Goal: Communication & Community: Ask a question

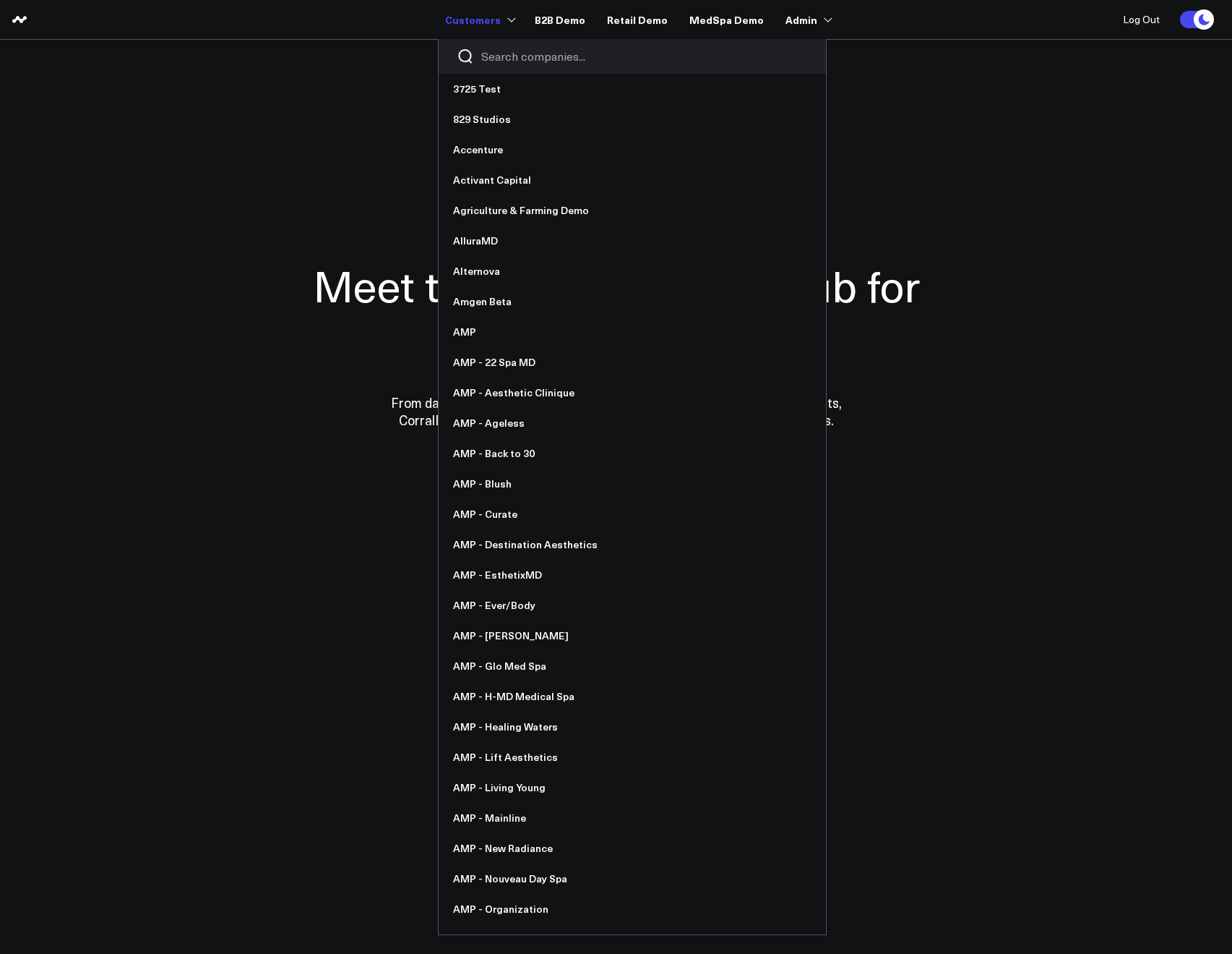
click at [487, 49] on input "Search companies input" at bounding box center [645, 56] width 327 height 16
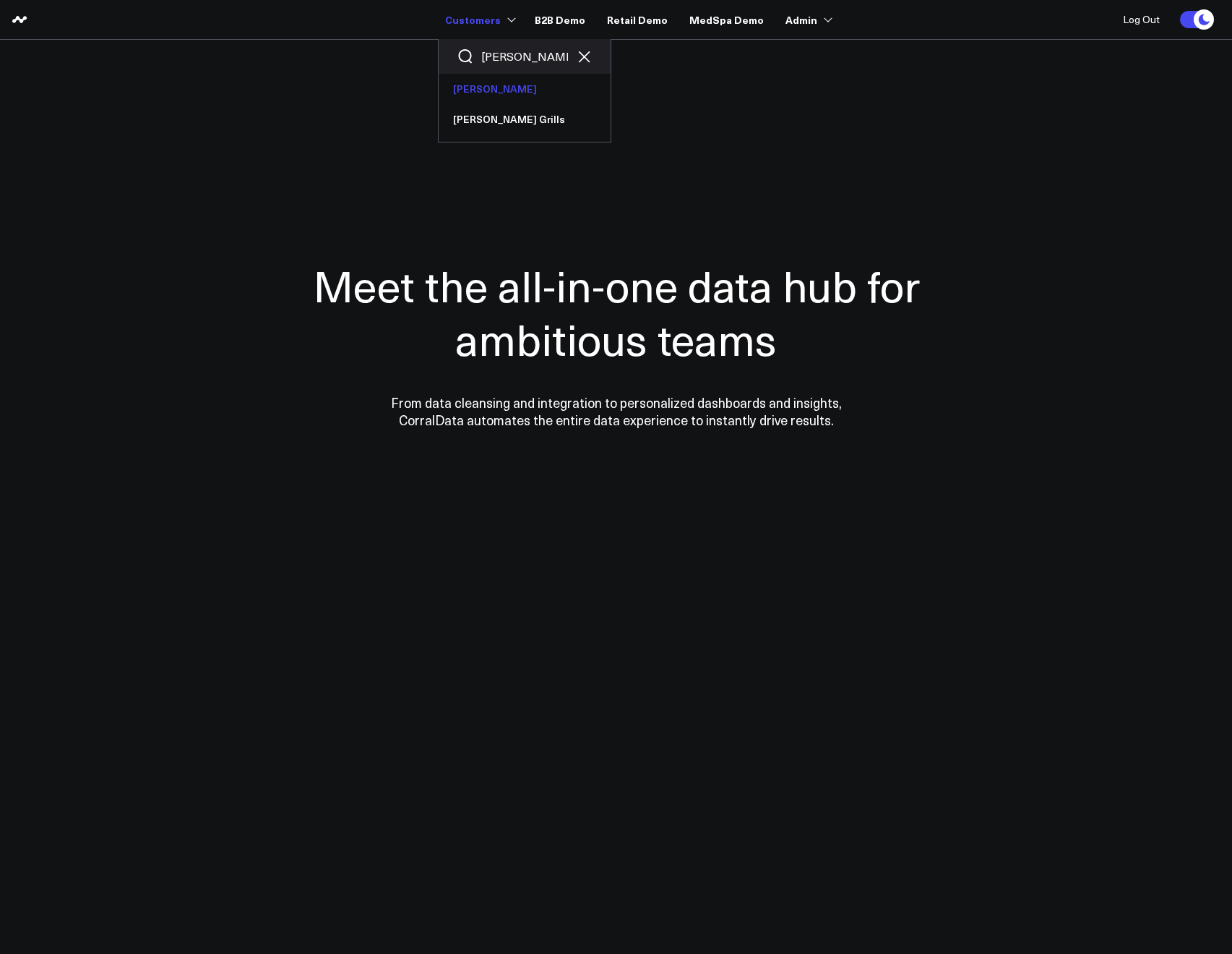
type input "weber"
click at [491, 98] on link "[PERSON_NAME]" at bounding box center [525, 88] width 172 height 30
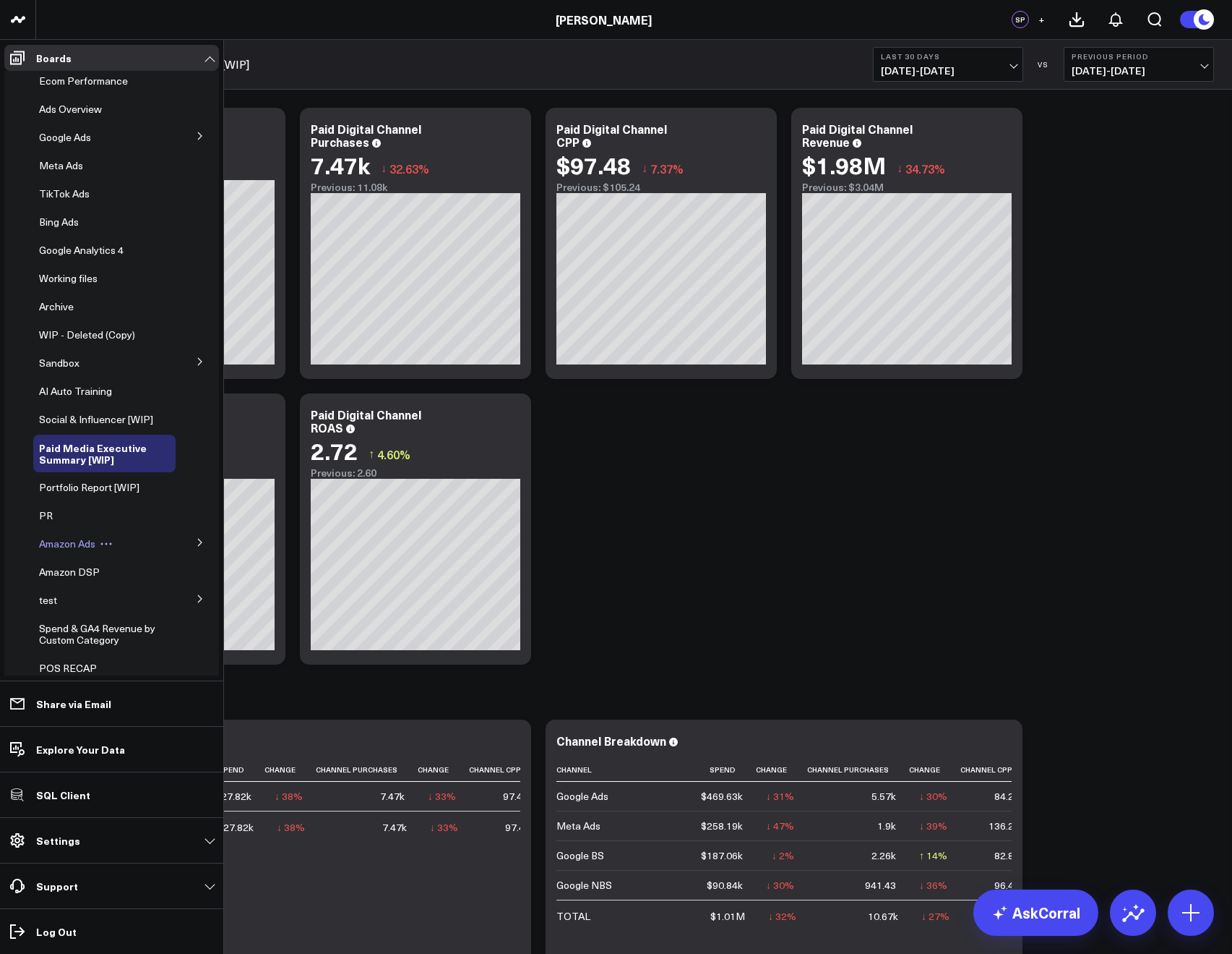
scroll to position [134, 0]
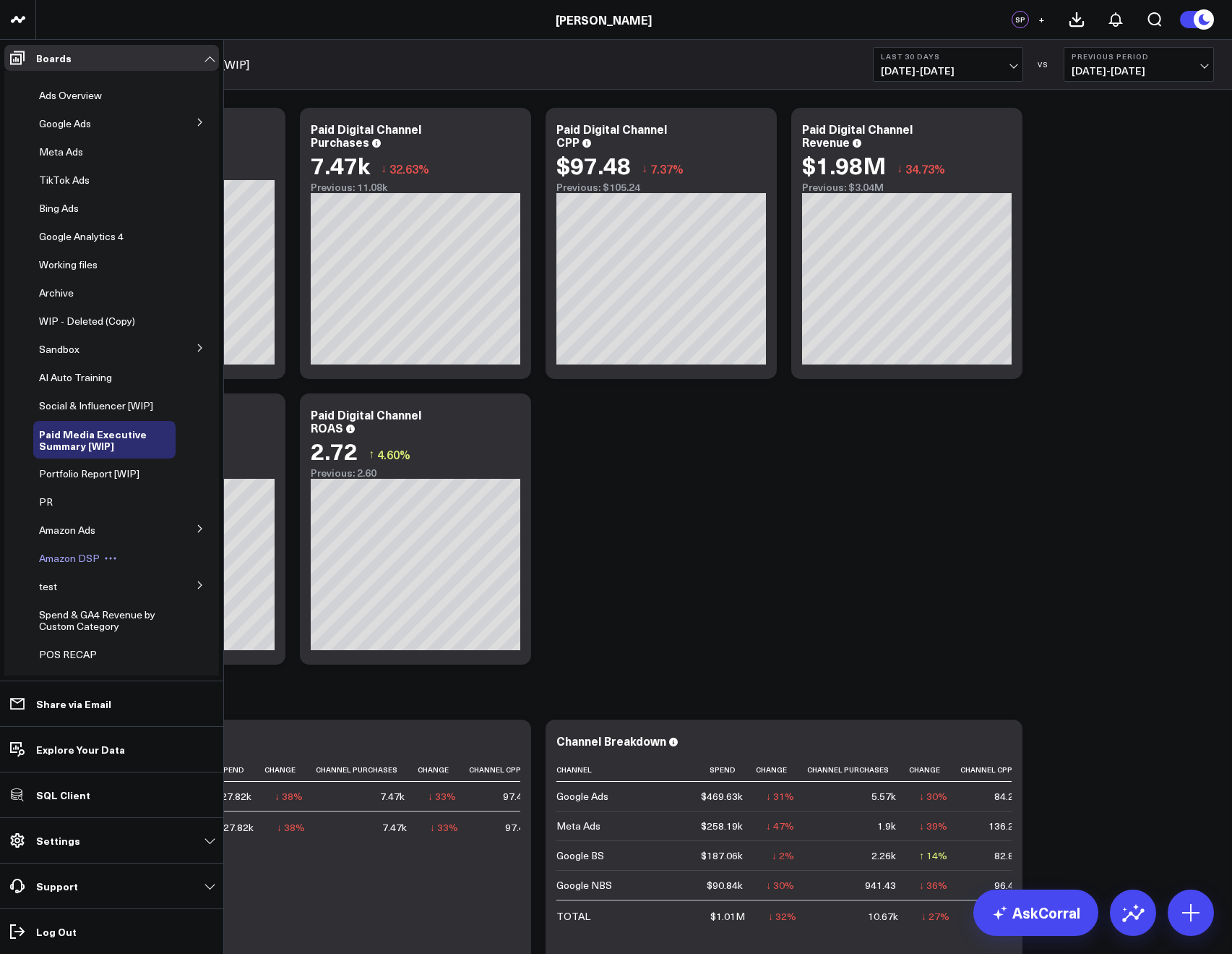
click at [65, 565] on span "Amazon DSP" at bounding box center [70, 558] width 61 height 14
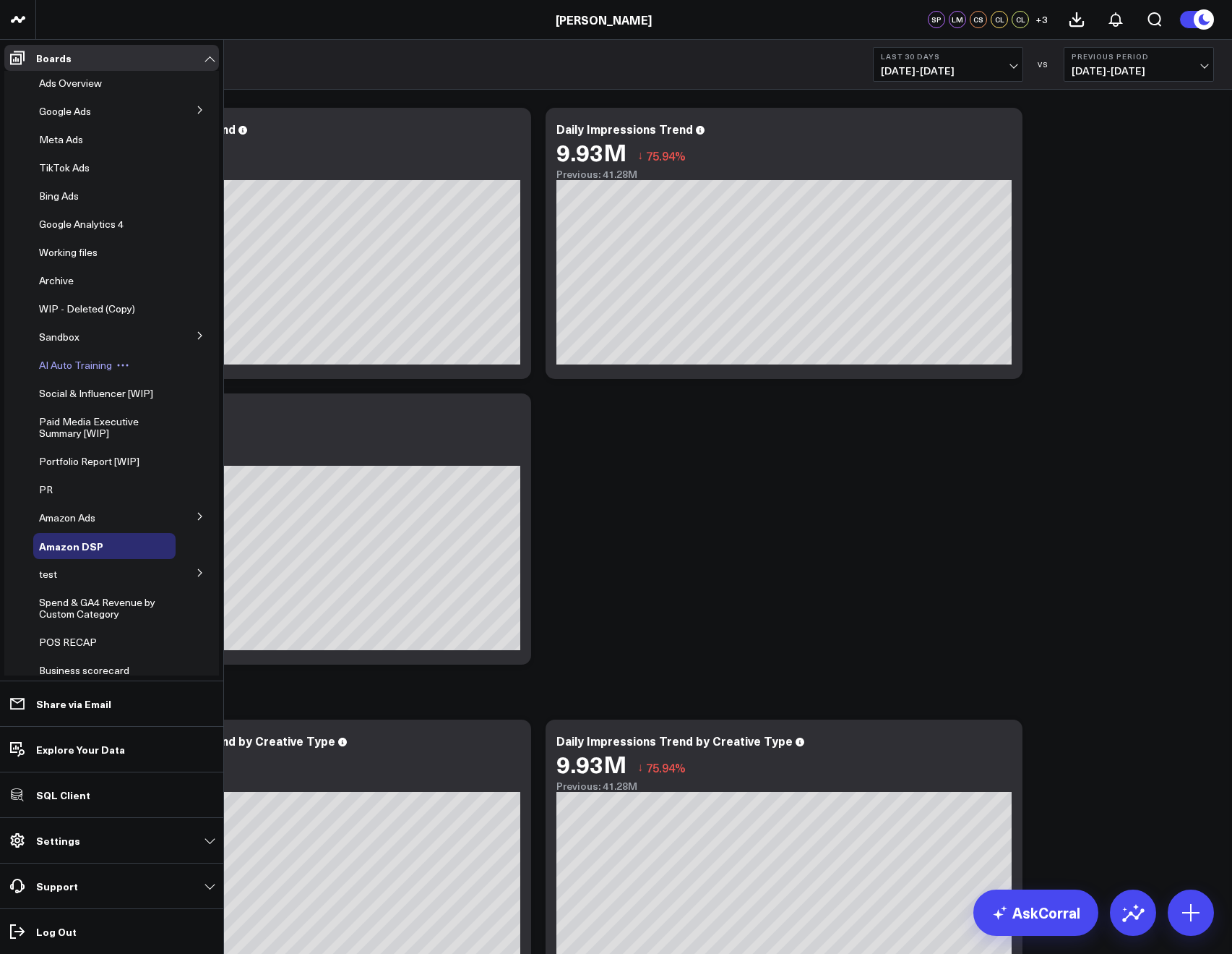
scroll to position [120, 0]
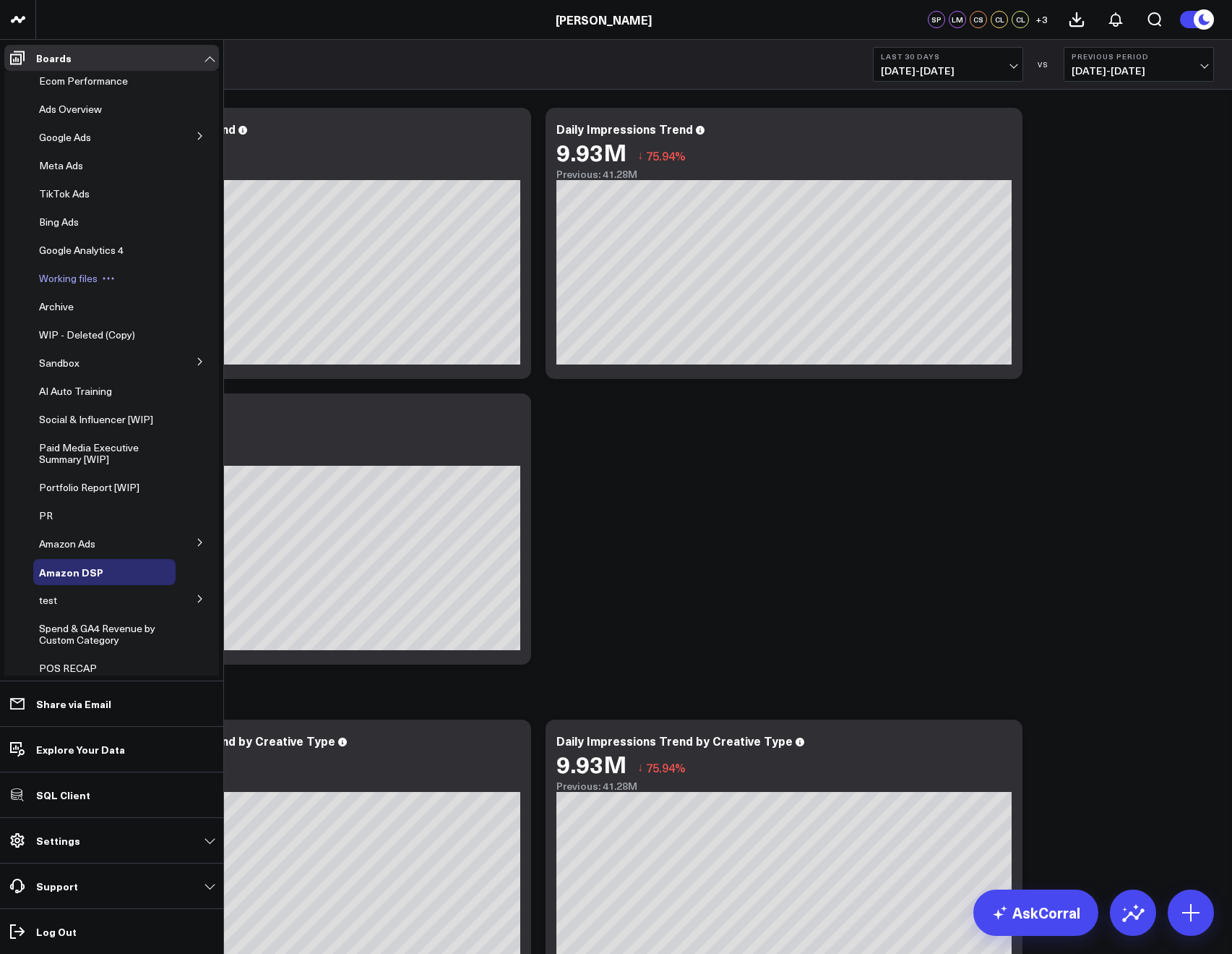
click at [88, 281] on span "Working files" at bounding box center [68, 278] width 59 height 14
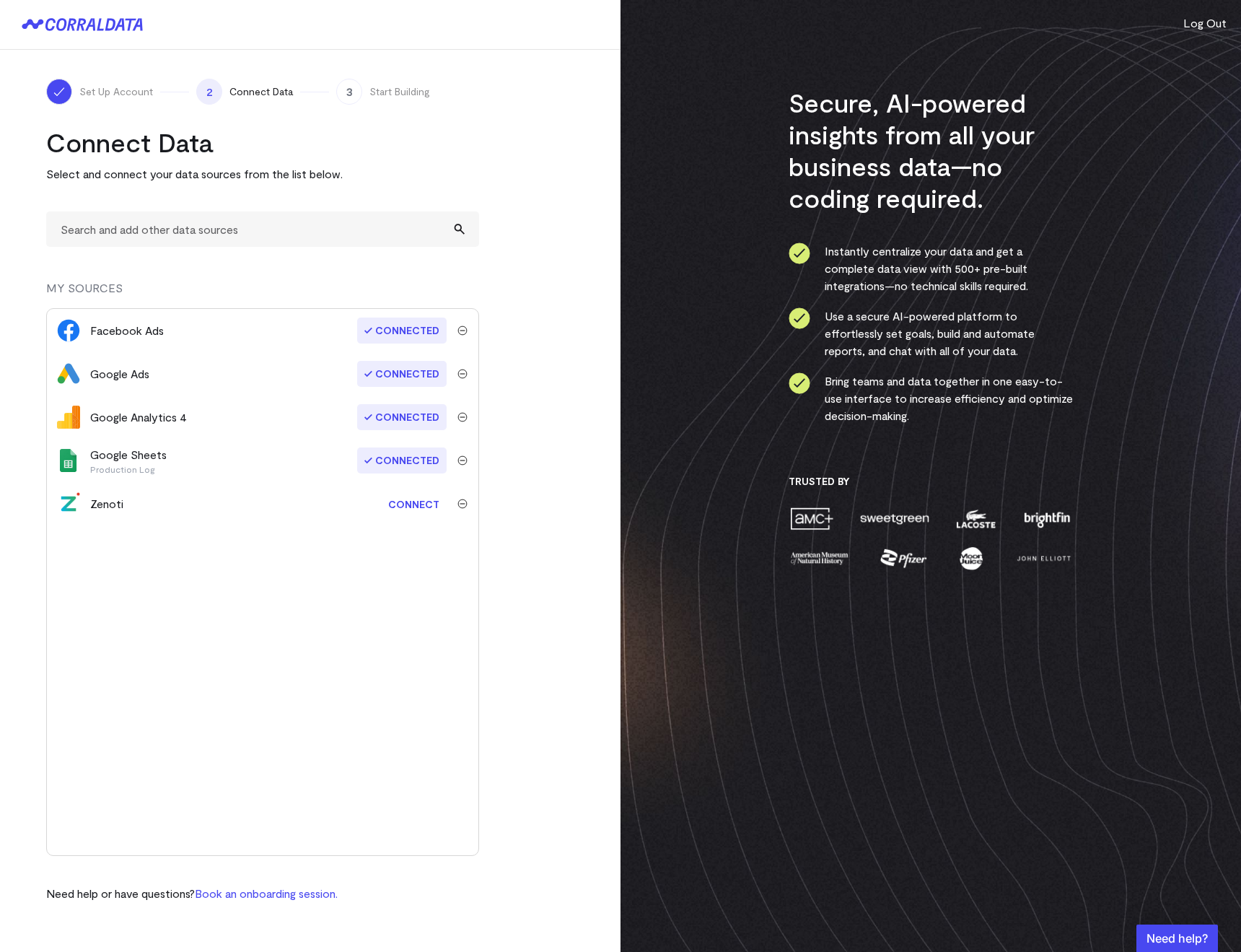
click at [384, 503] on link "Connect" at bounding box center [414, 504] width 66 height 27
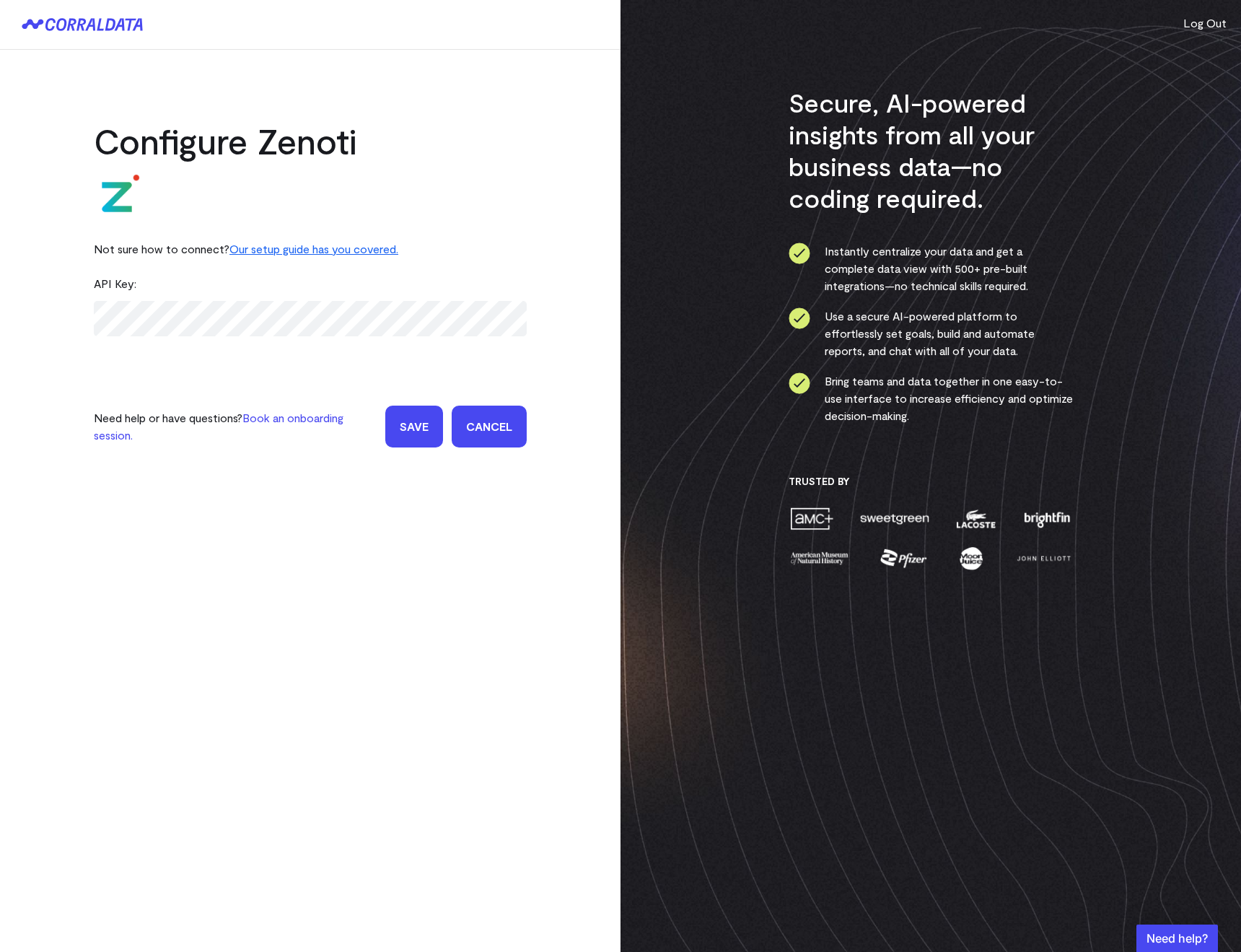
click at [247, 360] on form "API Key: Need help or have questions? Book an onboarding session. Save Cancel" at bounding box center [310, 357] width 433 height 181
click at [417, 427] on input "Save" at bounding box center [414, 427] width 58 height 42
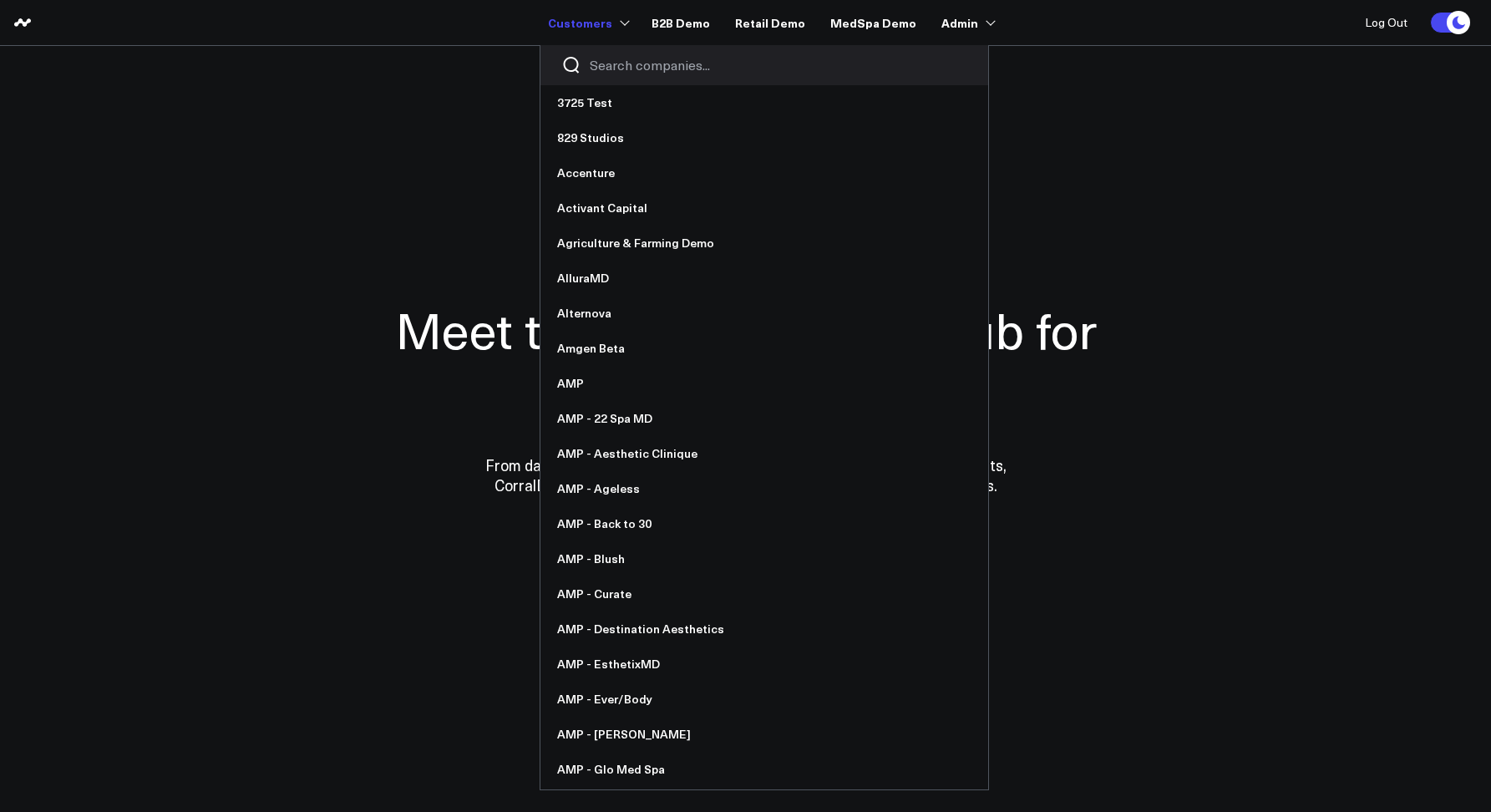
click at [612, 61] on input "Search companies input" at bounding box center [779, 65] width 378 height 18
type input "a"
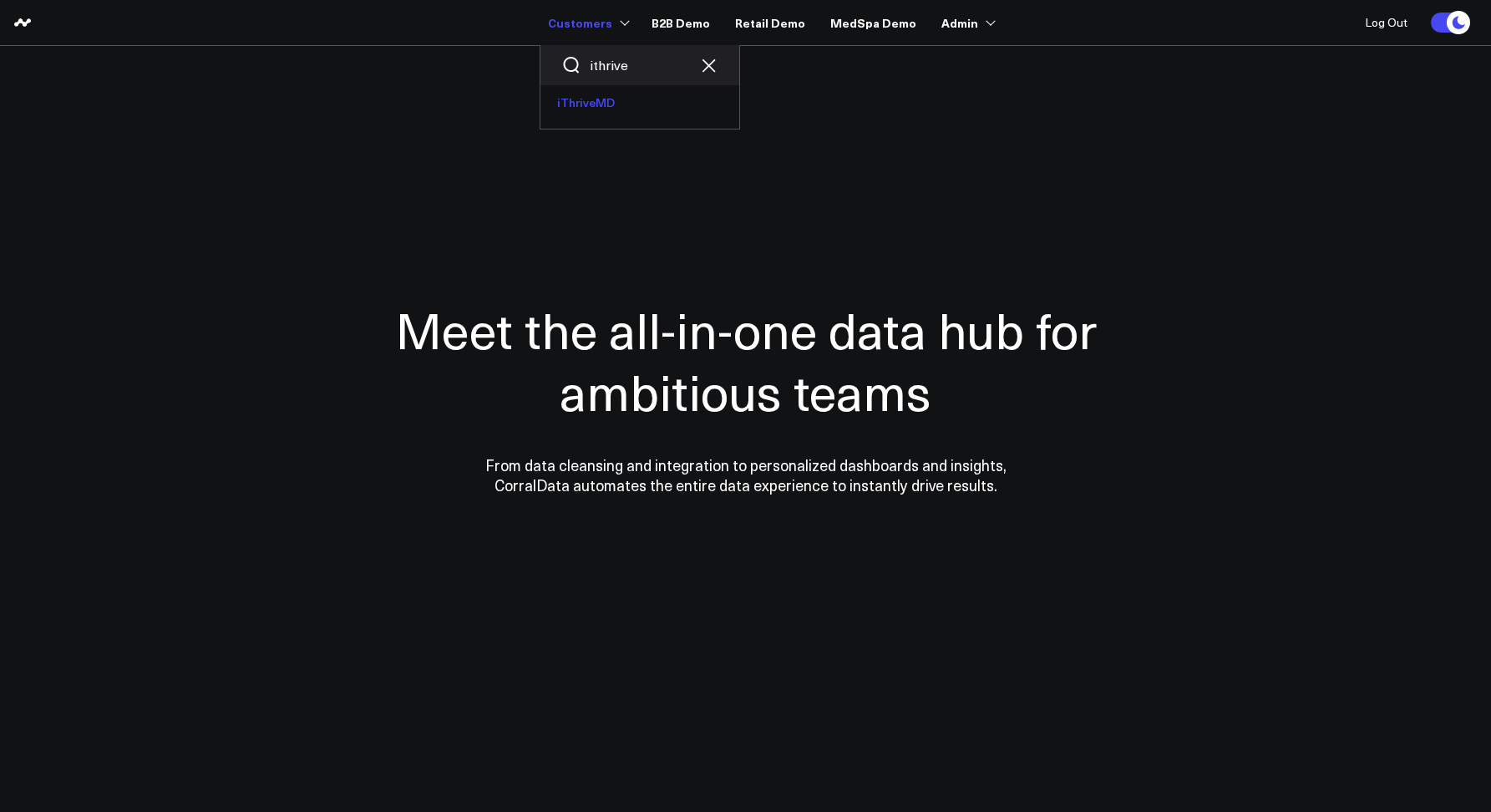
type input "ithrive"
click at [604, 98] on link "iThriveMD" at bounding box center [640, 102] width 199 height 35
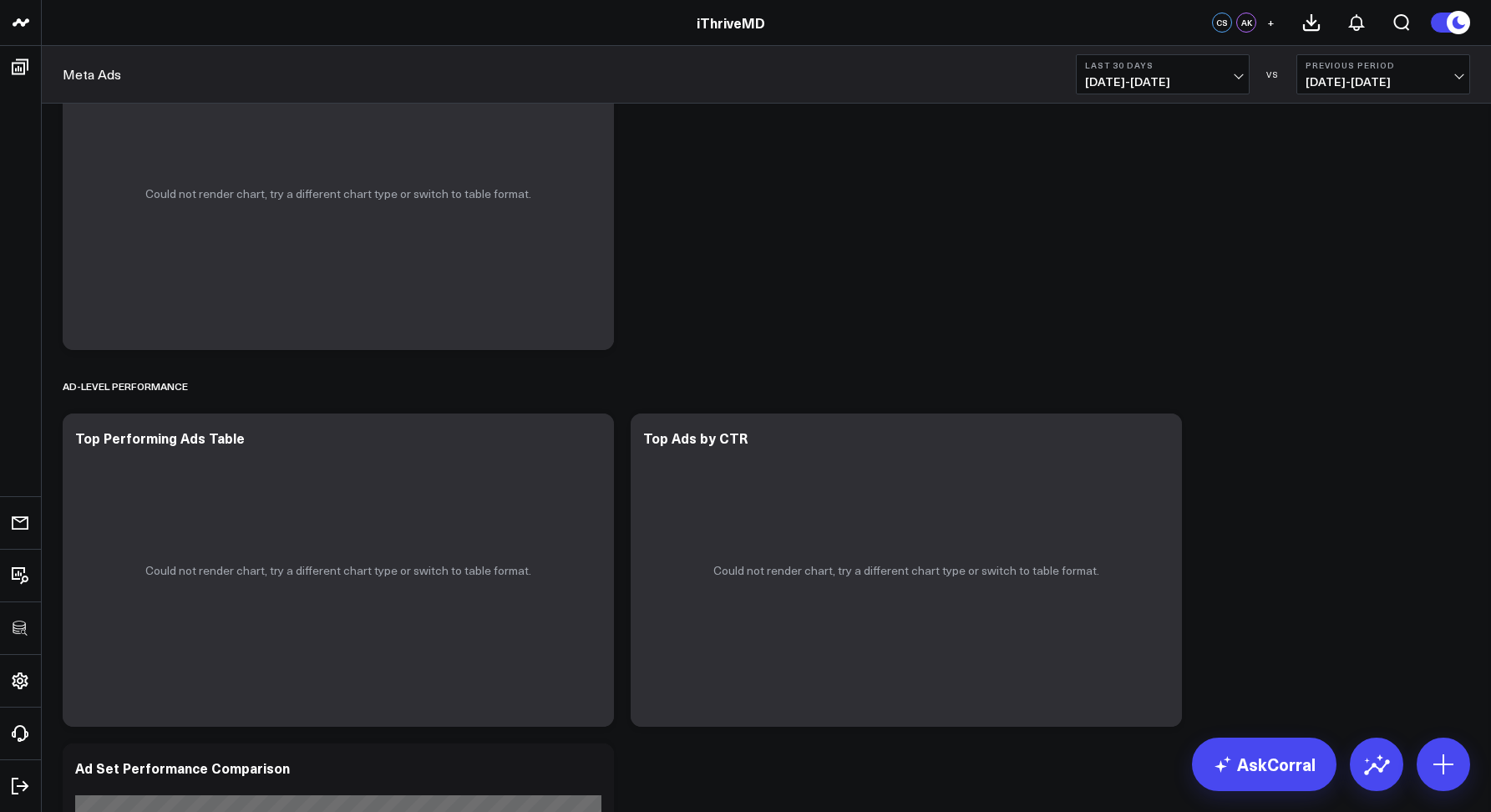
scroll to position [2756, 0]
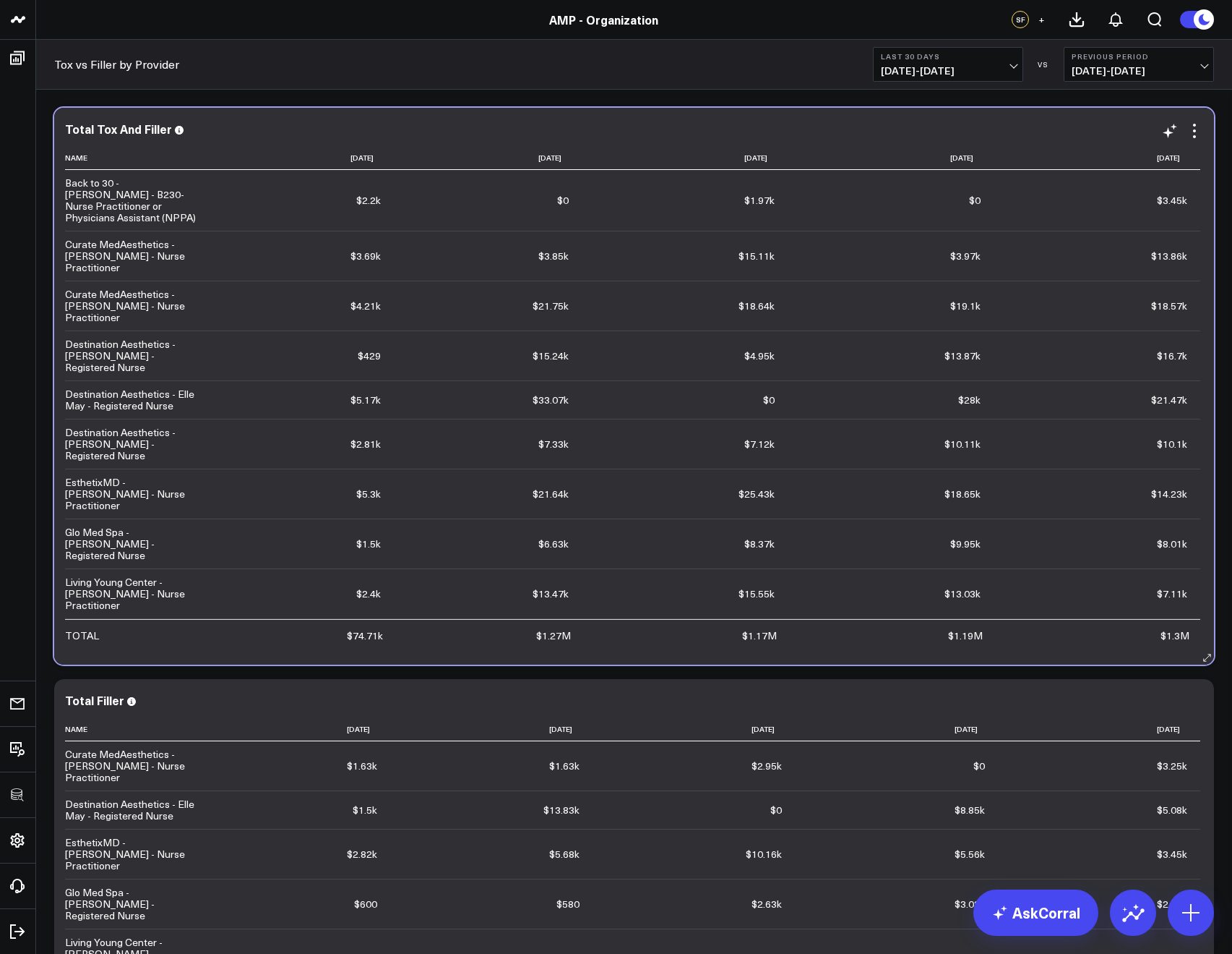
click at [163, 171] on td "Back to 30 - Kristina Bogar - B230-Nurse Practitioner or Physicians Assistant (…" at bounding box center [137, 200] width 145 height 61
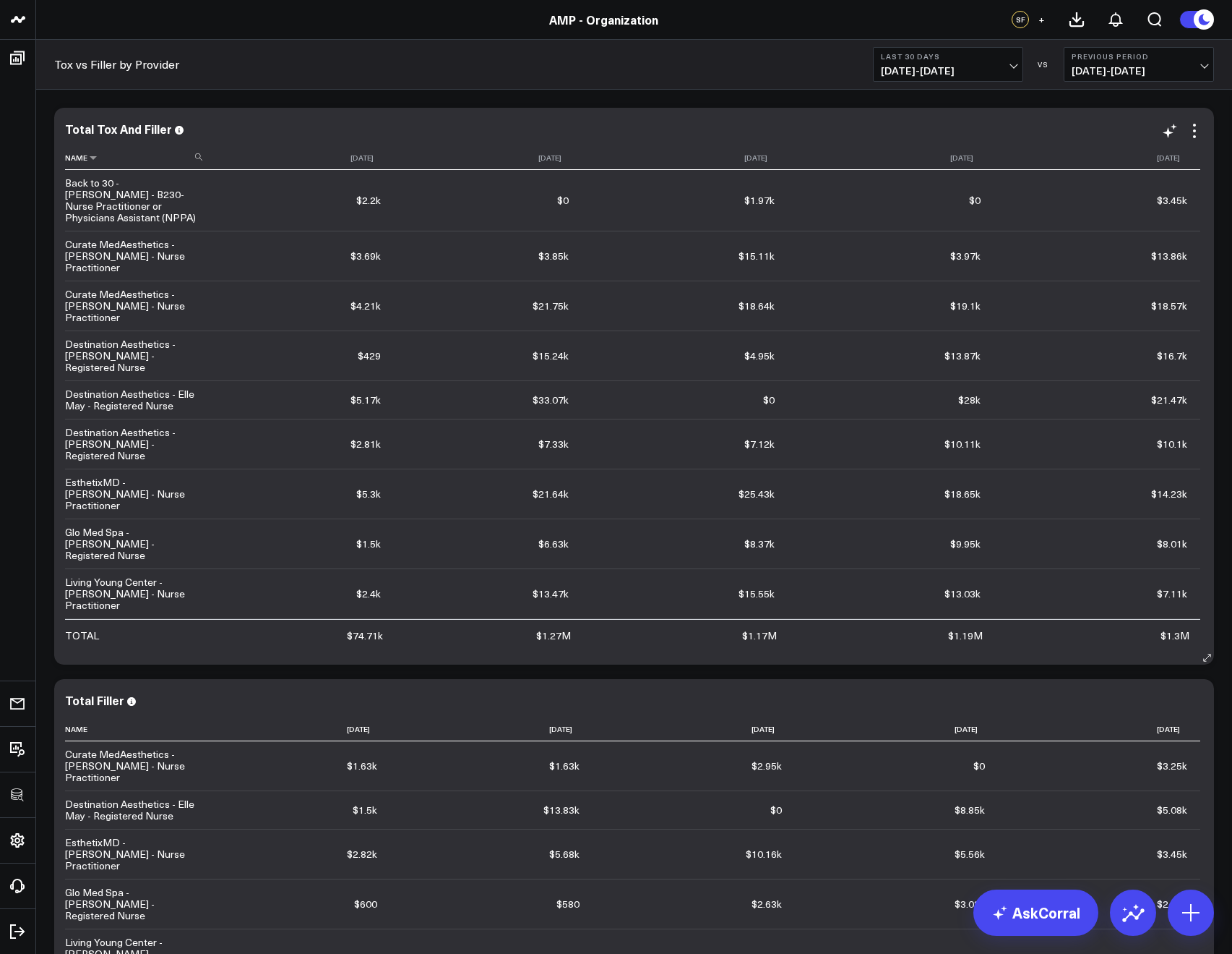
click at [200, 156] on use at bounding box center [199, 156] width 7 height 7
click at [149, 159] on input at bounding box center [135, 156] width 141 height 25
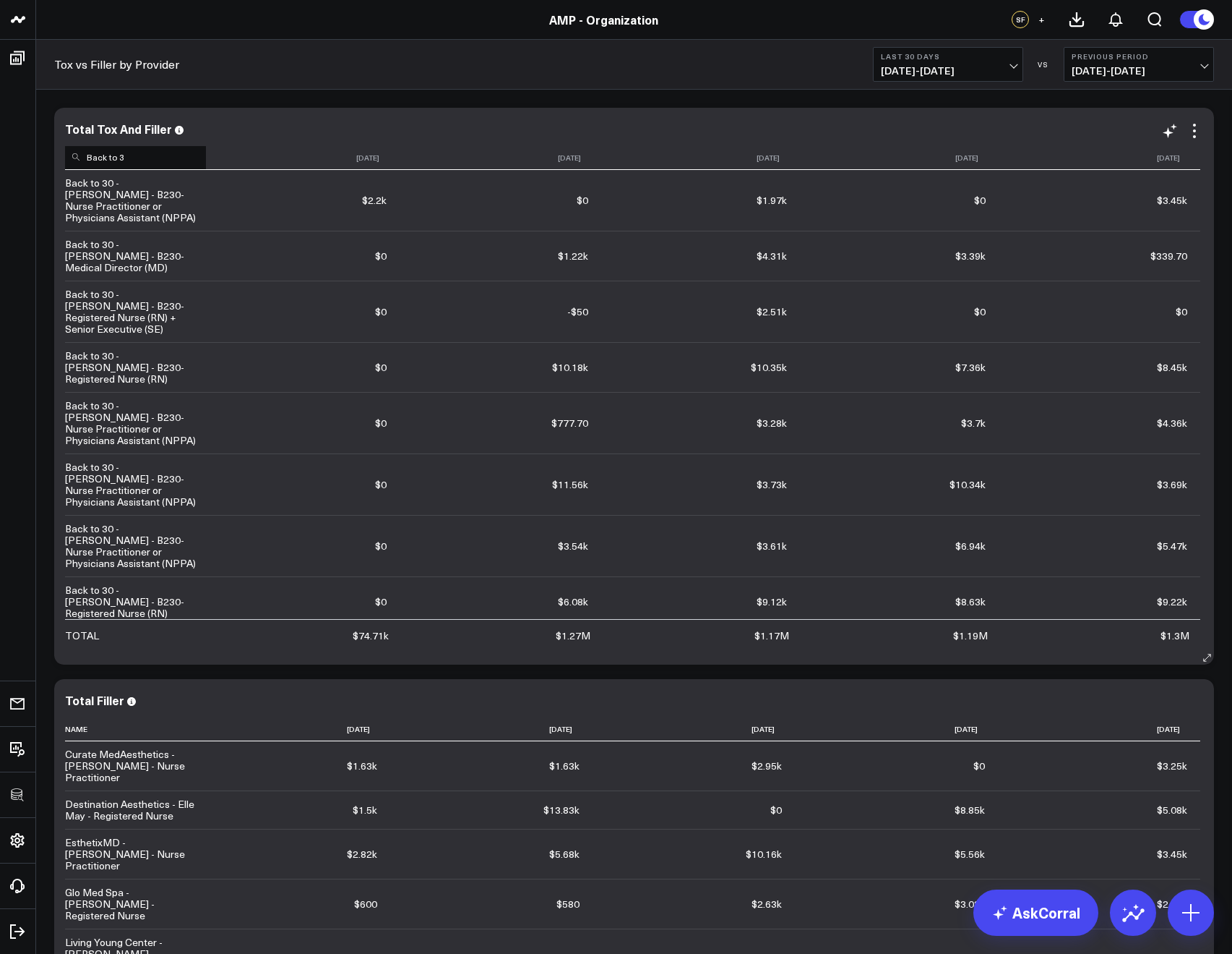
type input "Back to 30"
click at [163, 160] on input "Back to 30" at bounding box center [135, 156] width 141 height 25
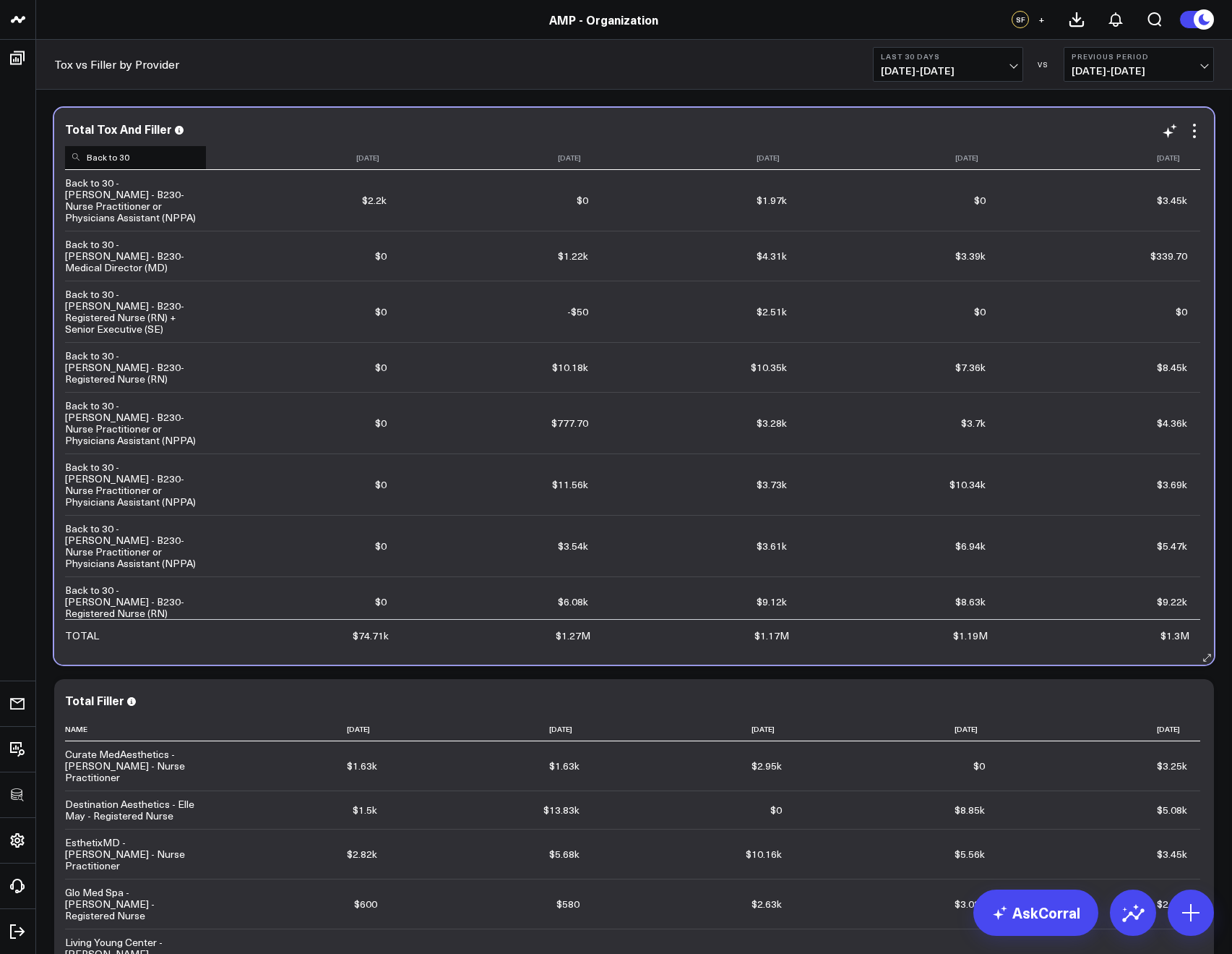
click at [163, 160] on input "Back to 30" at bounding box center [135, 156] width 141 height 25
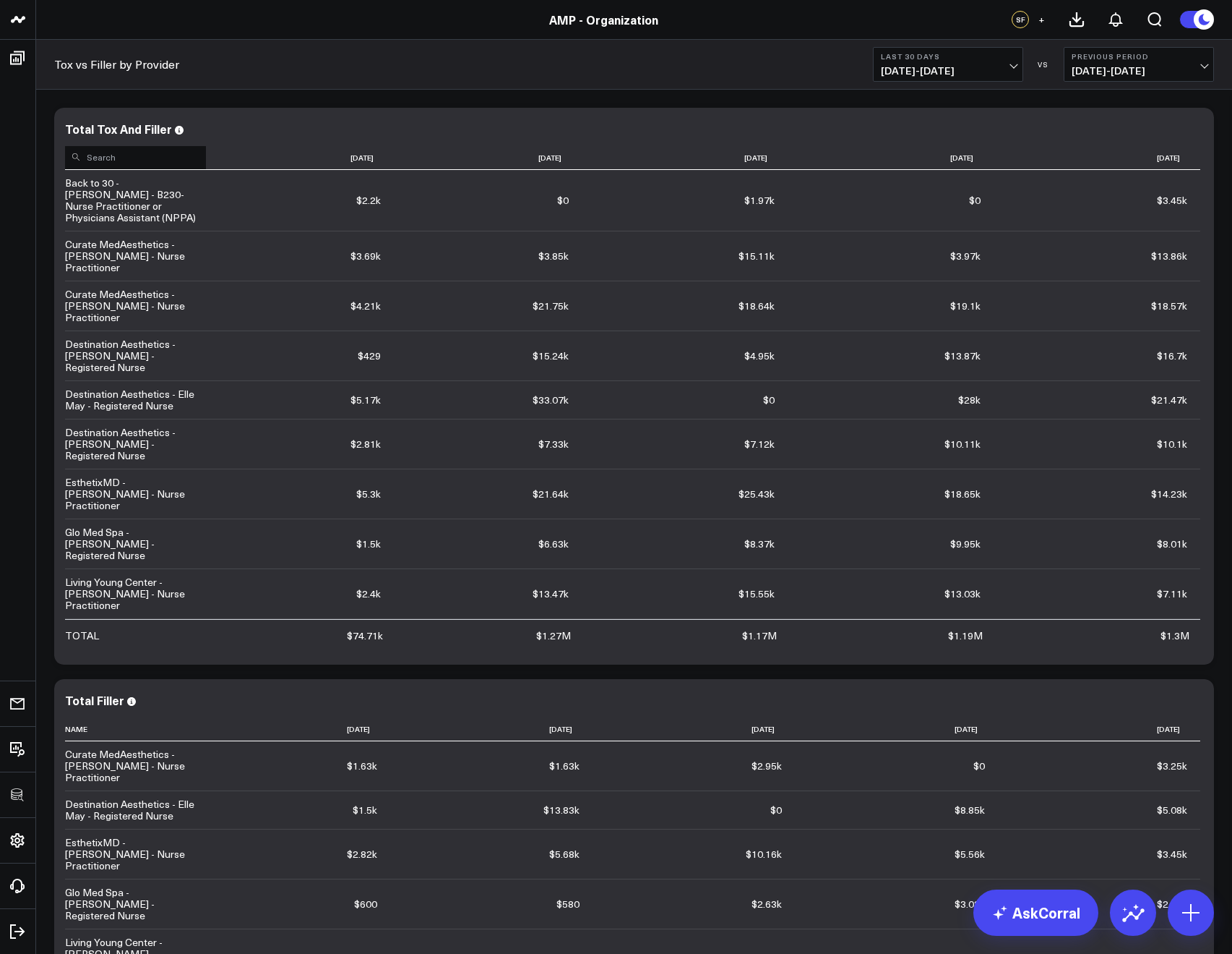
click at [1216, 283] on div "Modify via AI Copy link to widget Ask support Remove Create linked copy Executi…" at bounding box center [634, 957] width 1174 height 1713
click at [810, 63] on div "Tox vs Filler by Provider Last 30 Days 07/19/25 - 08/17/25 VS Previous Period 0…" at bounding box center [634, 65] width 1196 height 50
click at [1044, 18] on span "+" at bounding box center [1042, 19] width 6 height 10
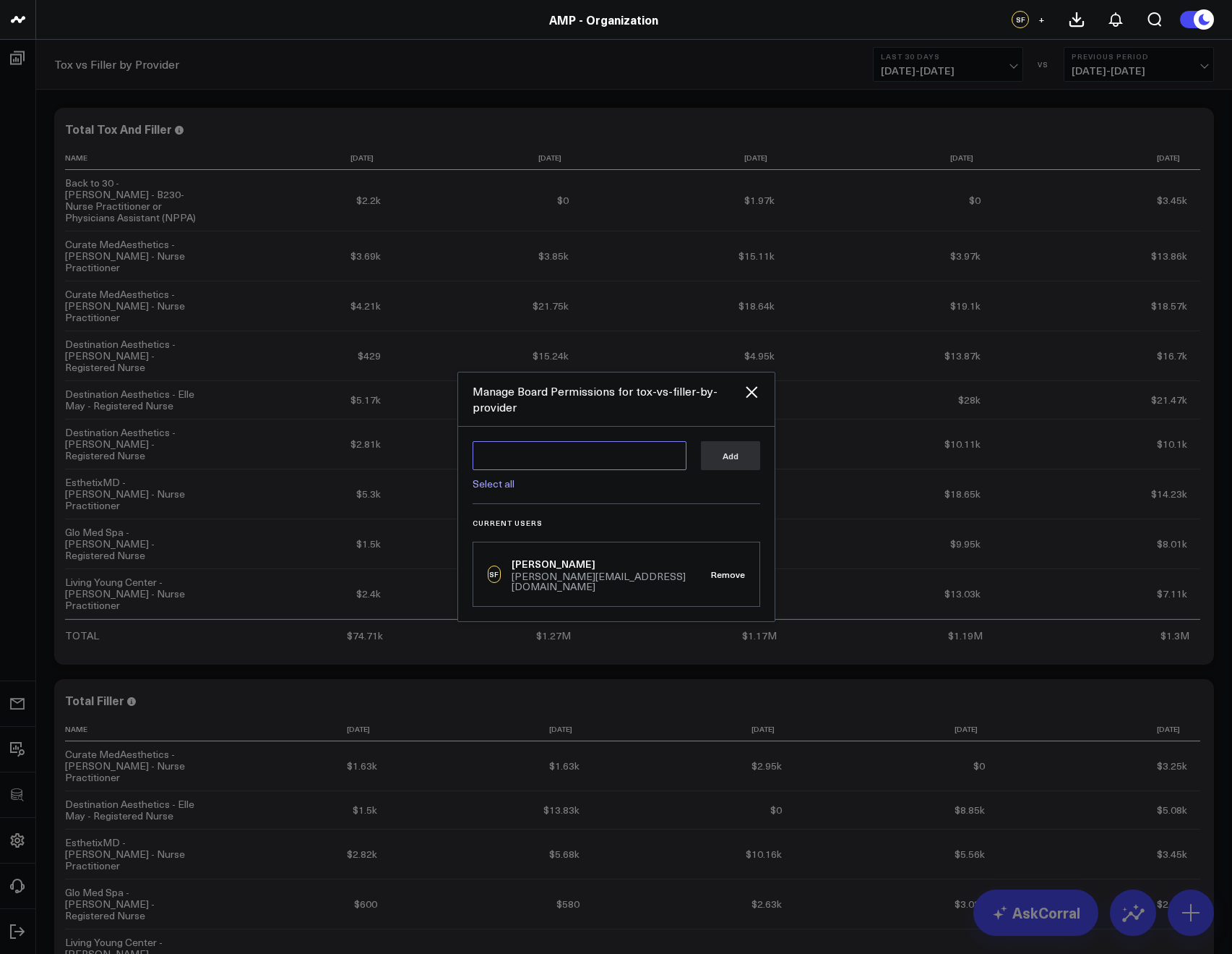
click at [532, 459] on textarea at bounding box center [580, 455] width 214 height 29
type textarea "f"
click at [499, 470] on textarea at bounding box center [580, 455] width 214 height 29
click at [503, 486] on link "Select all" at bounding box center [494, 483] width 42 height 14
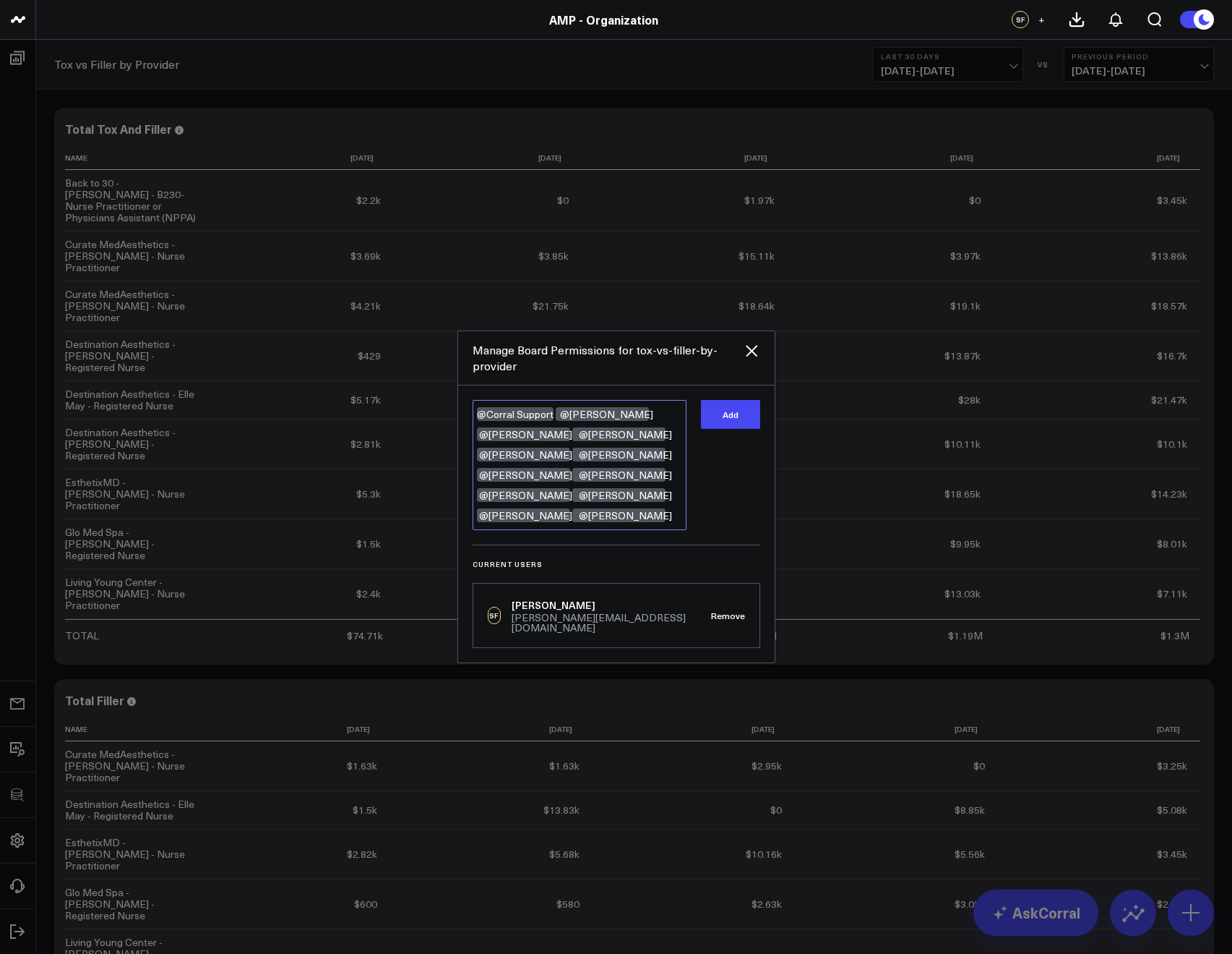
click at [592, 520] on textarea "@Corral Support @Kieren Dwyer @Garrison Roberts @Morgan Steffner @Jamie Burke @…" at bounding box center [580, 464] width 214 height 130
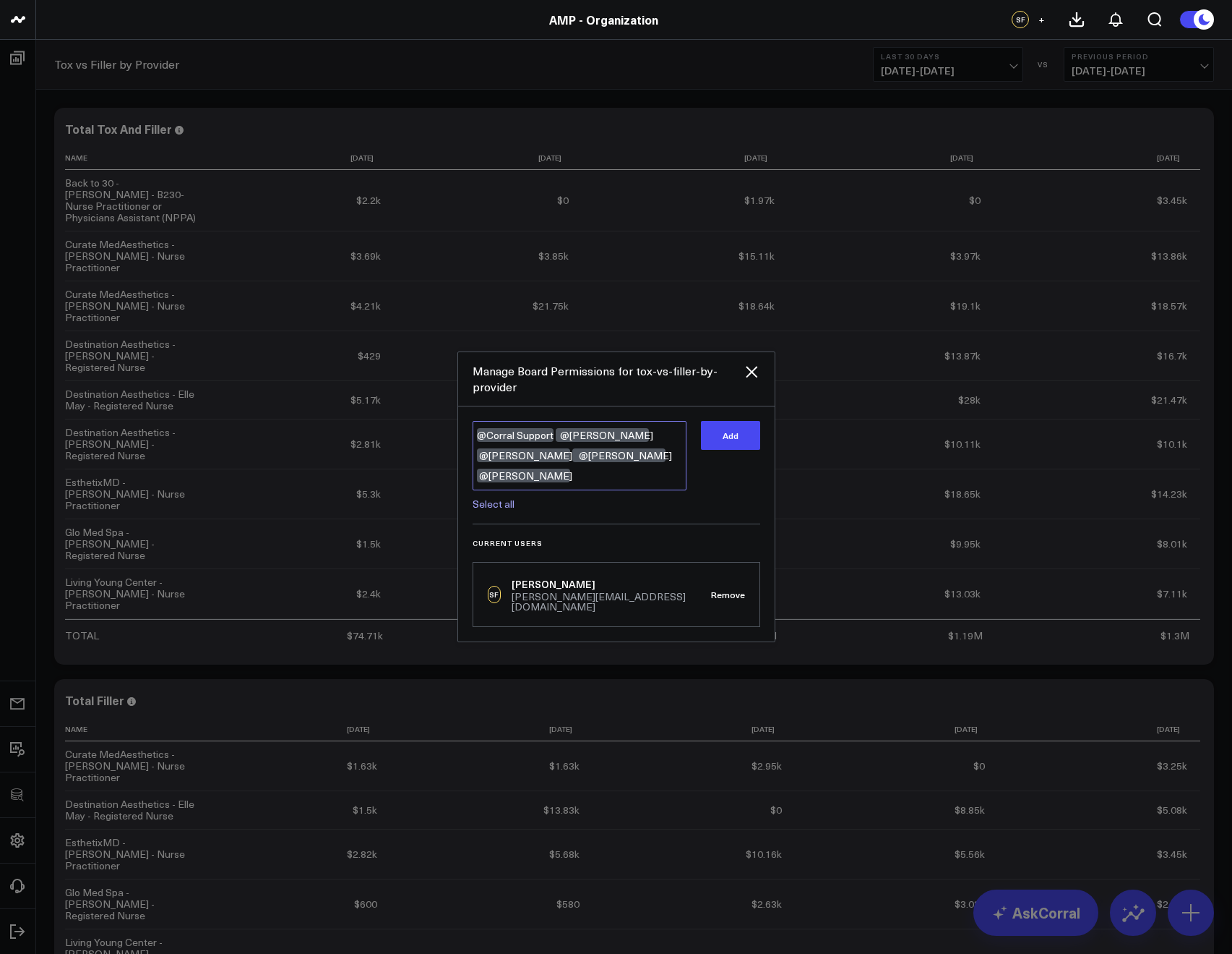
click at [628, 485] on textarea "@Corral Support @Kieren Dwyer @Garrison Roberts @Morgan Steffner @Jamie Burke" at bounding box center [580, 455] width 214 height 70
click at [503, 504] on link "Select all" at bounding box center [494, 504] width 42 height 14
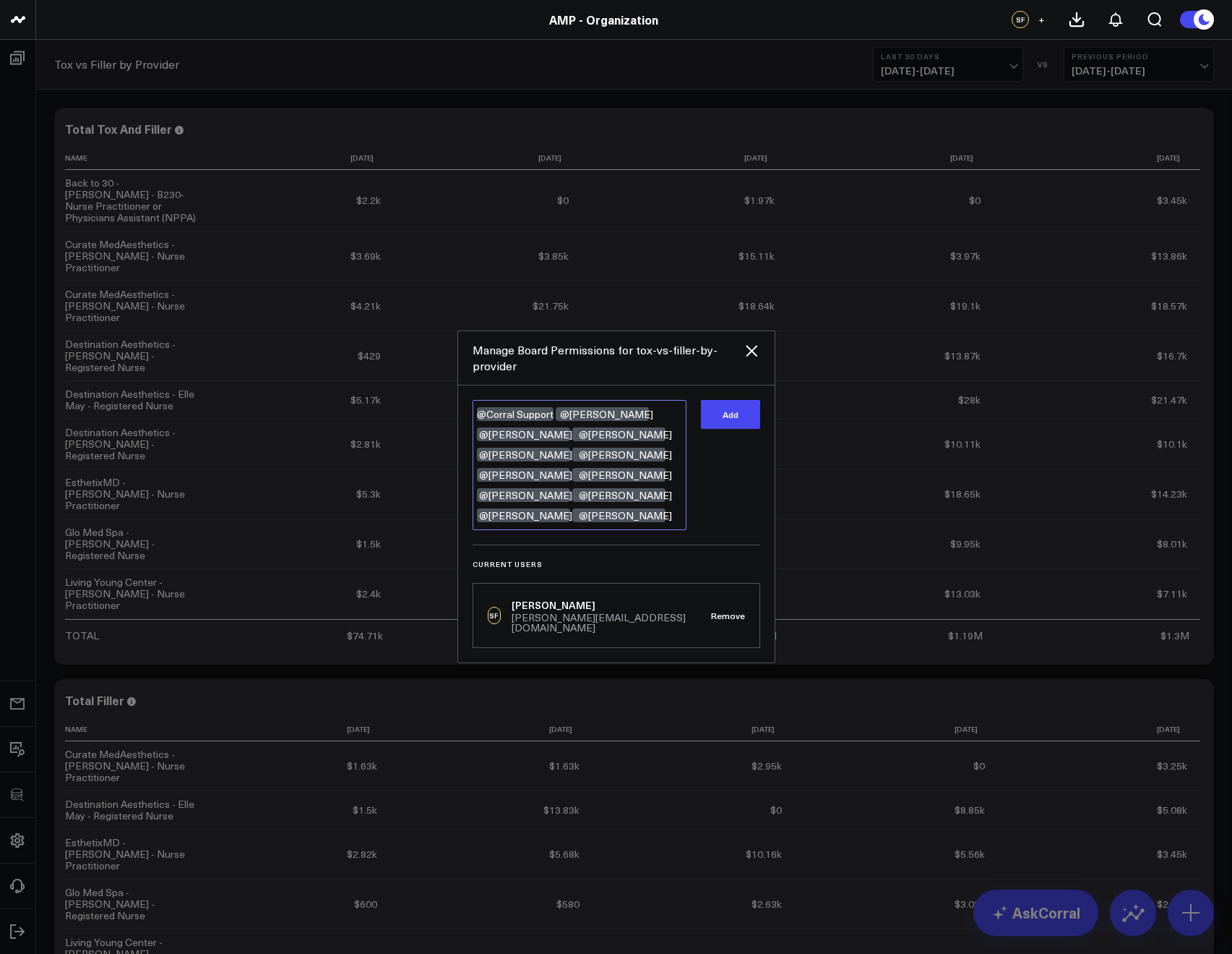
click at [614, 522] on textarea "@Corral Support @Kieren Dwyer @Garrison Roberts @Morgan Steffner @Jamie Burke @…" at bounding box center [580, 464] width 214 height 130
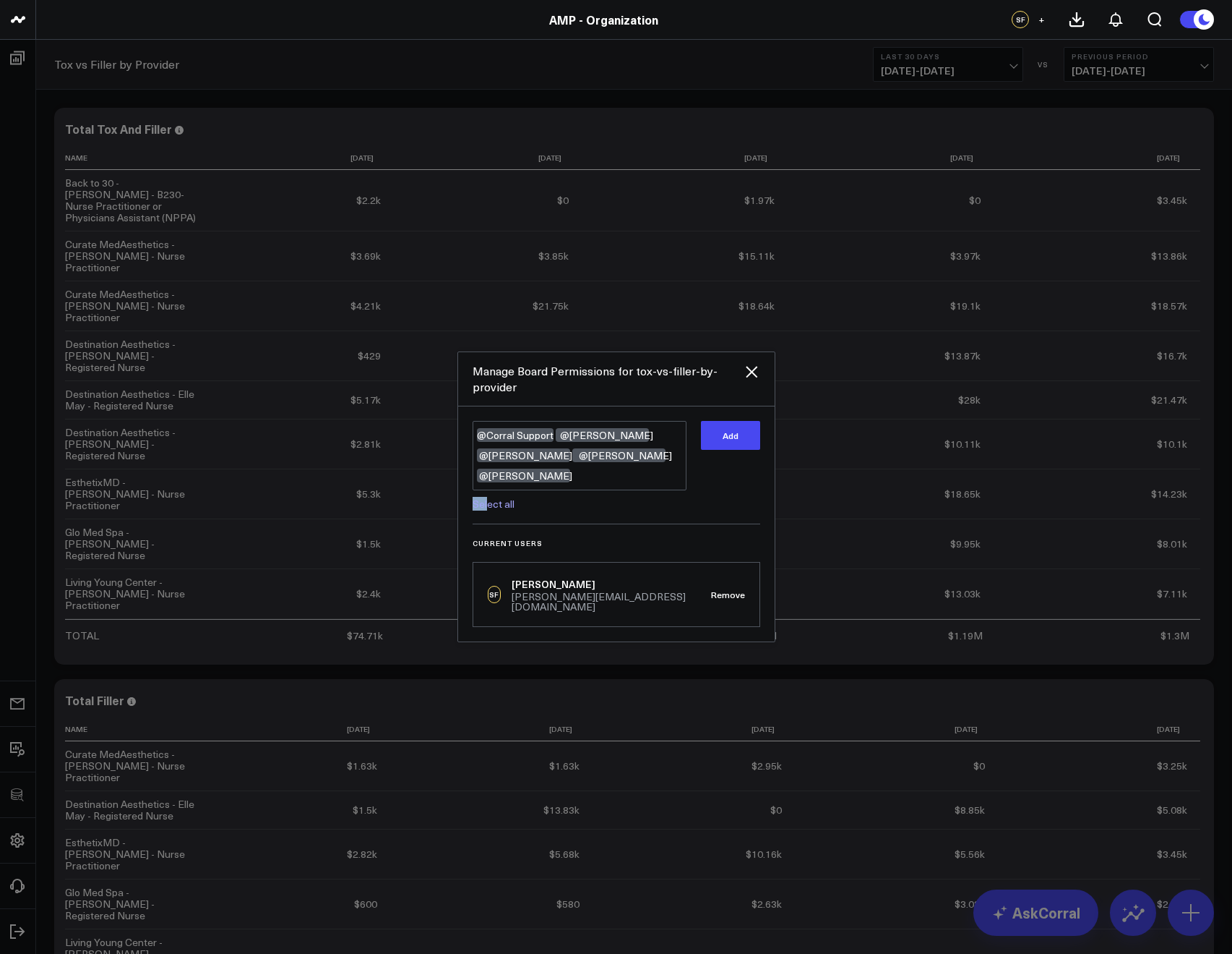
click at [485, 501] on link "Select all" at bounding box center [494, 504] width 42 height 14
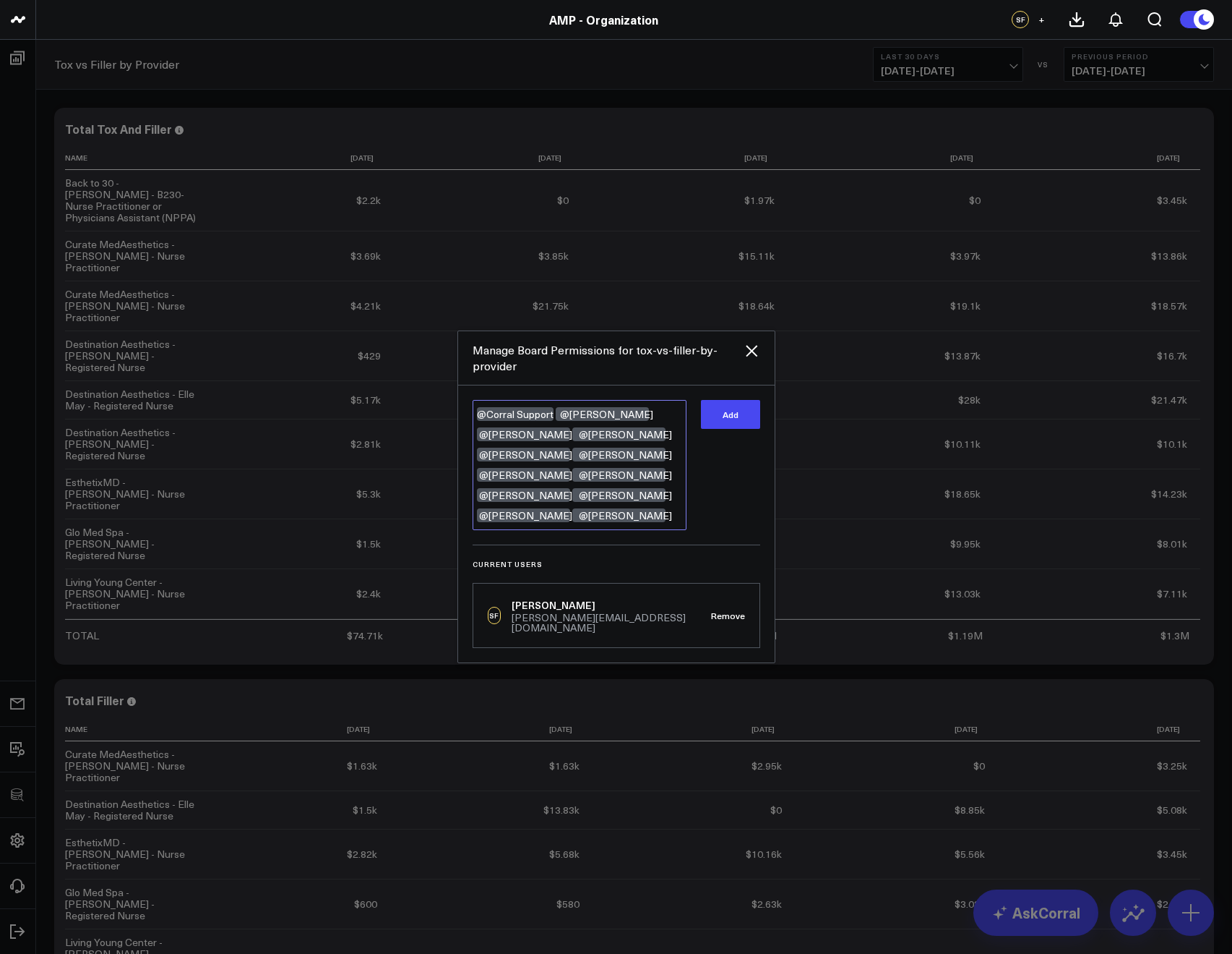
drag, startPoint x: 609, startPoint y: 513, endPoint x: 476, endPoint y: 475, distance: 138.3
click at [476, 475] on textarea "@Corral Support @Kieren Dwyer @Garrison Roberts @Morgan Steffner @Jamie Burke @…" at bounding box center [580, 464] width 214 height 130
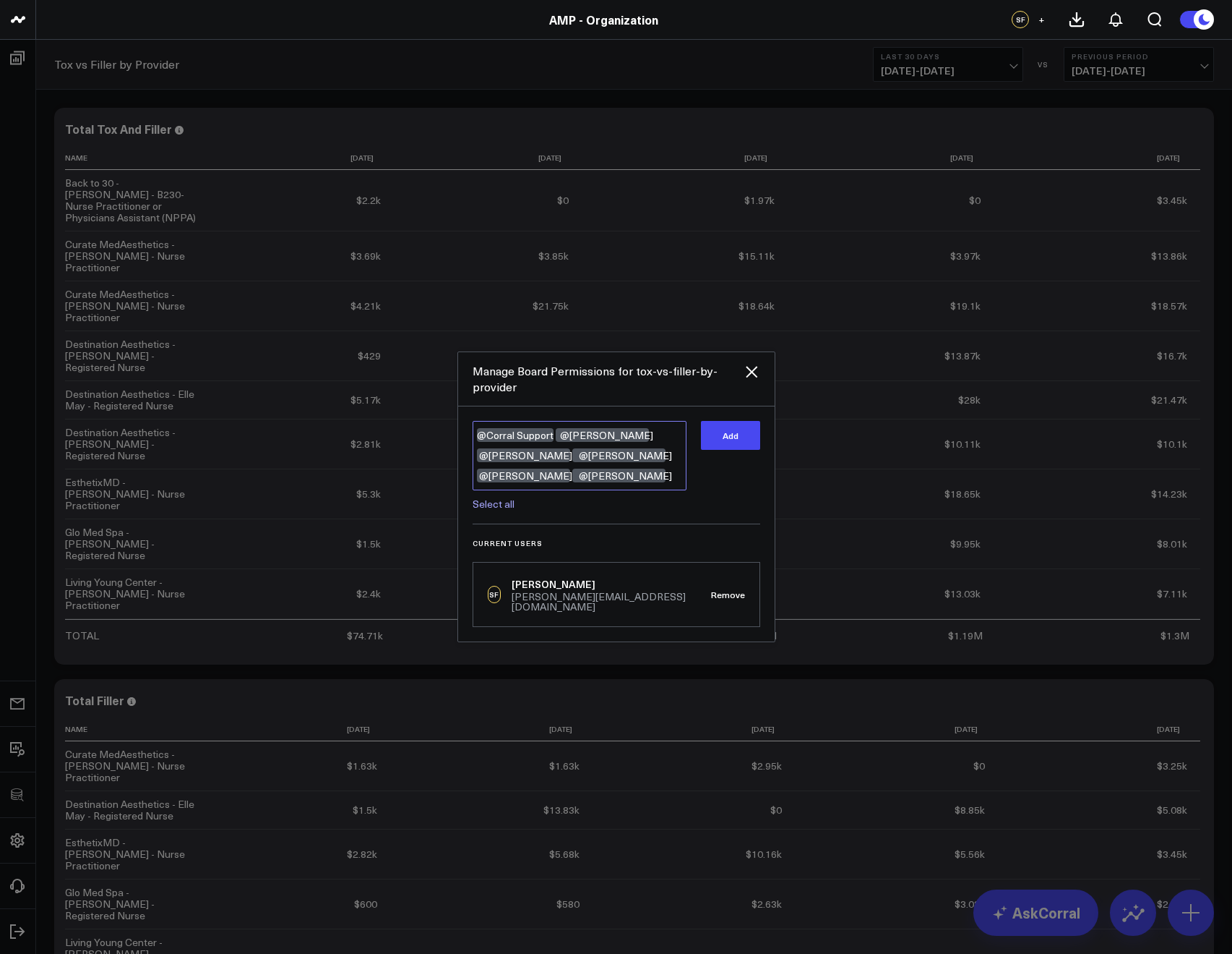
drag, startPoint x: 543, startPoint y: 481, endPoint x: 481, endPoint y: 460, distance: 65.5
click at [481, 460] on textarea "@Corral Support @Kieren Dwyer @Garrison Roberts @Morgan Steffner @Jamie Burke @…" at bounding box center [580, 455] width 214 height 70
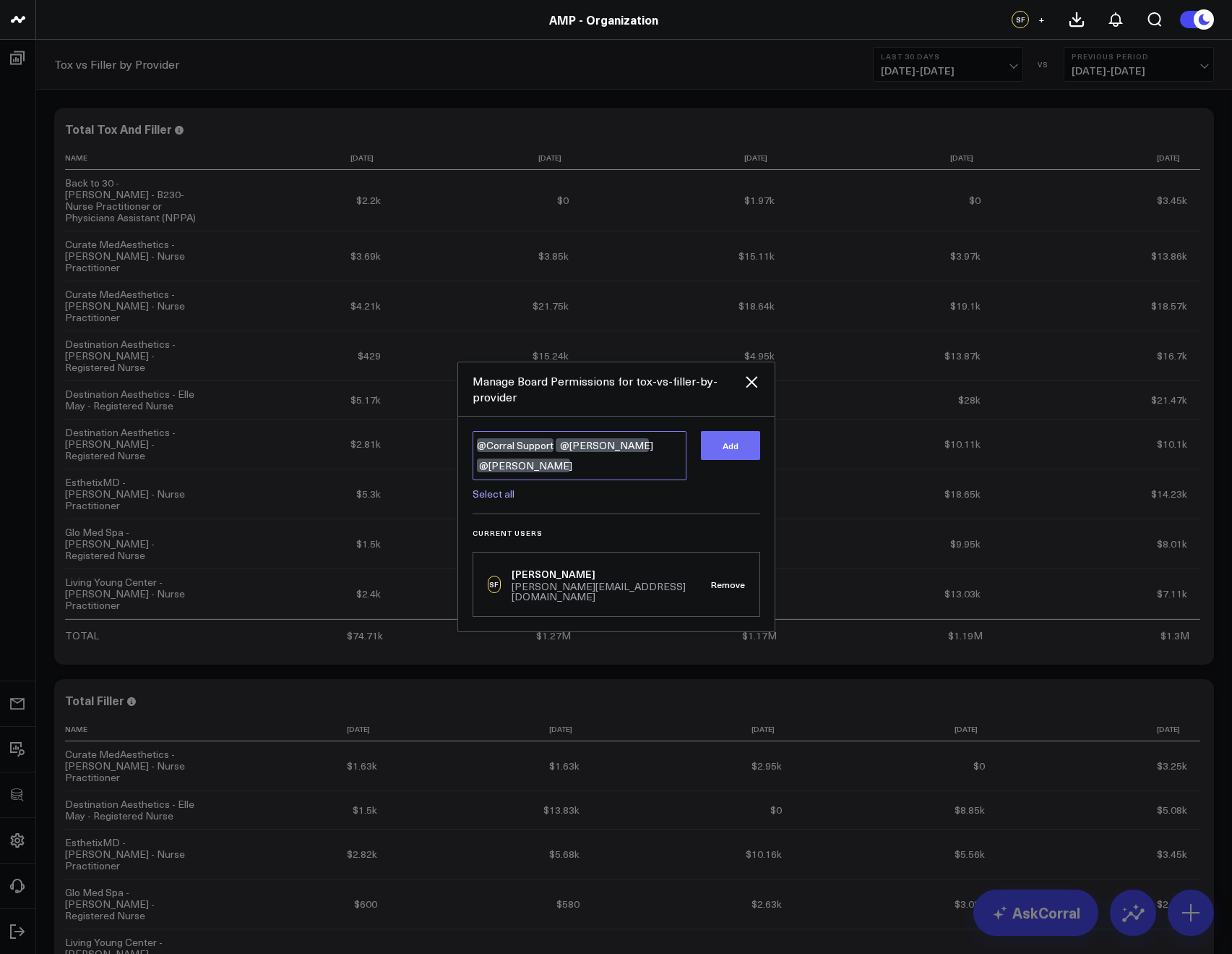
type textarea "@Corral Support @Kieren Dwyer @Francis DeMonte"
click at [724, 455] on button "Add" at bounding box center [731, 445] width 59 height 29
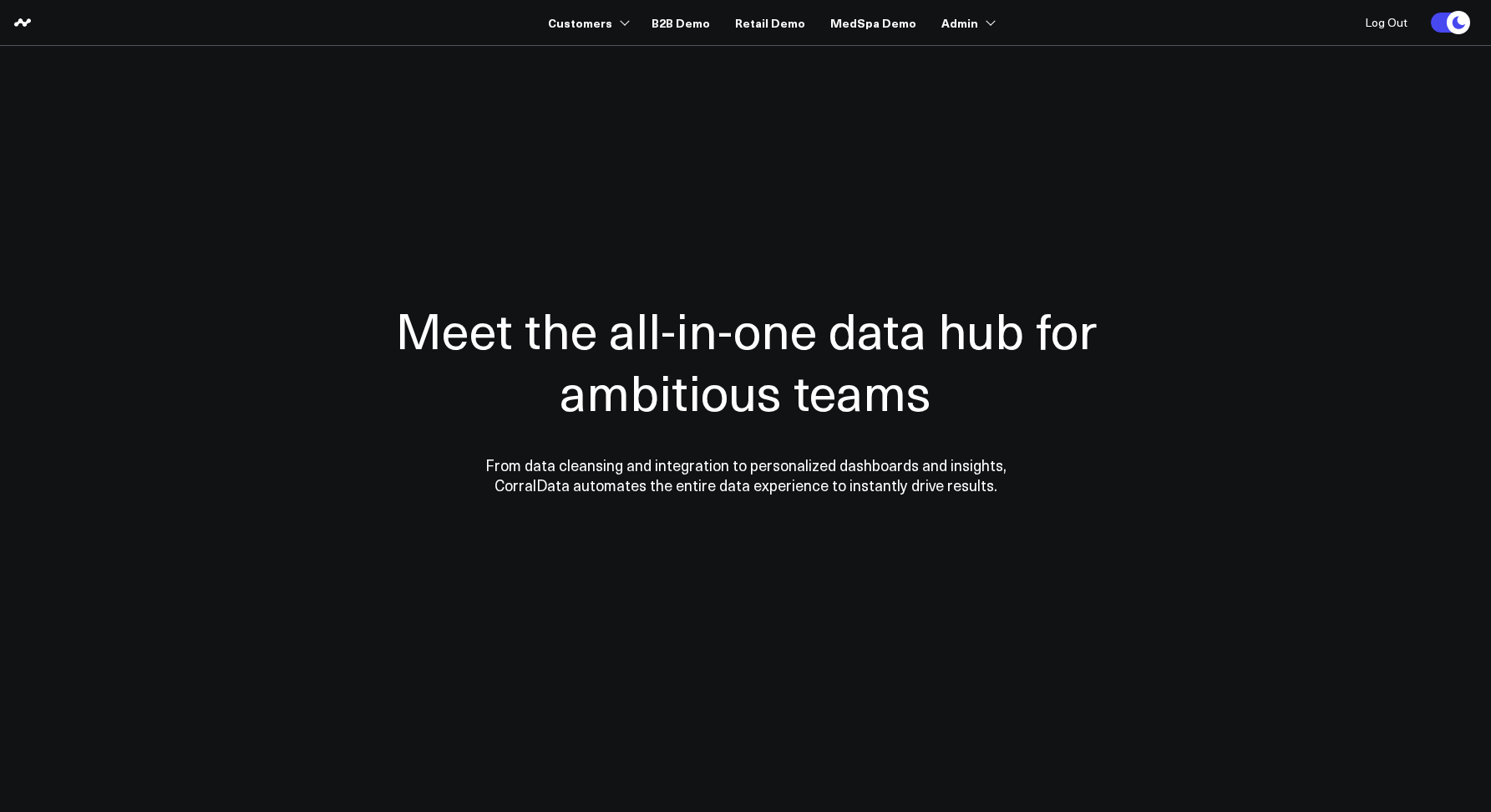
click at [650, 83] on section "Meet the all-in-one data hub for ambitious teams From data cleansing and integr…" at bounding box center [746, 338] width 1203 height 584
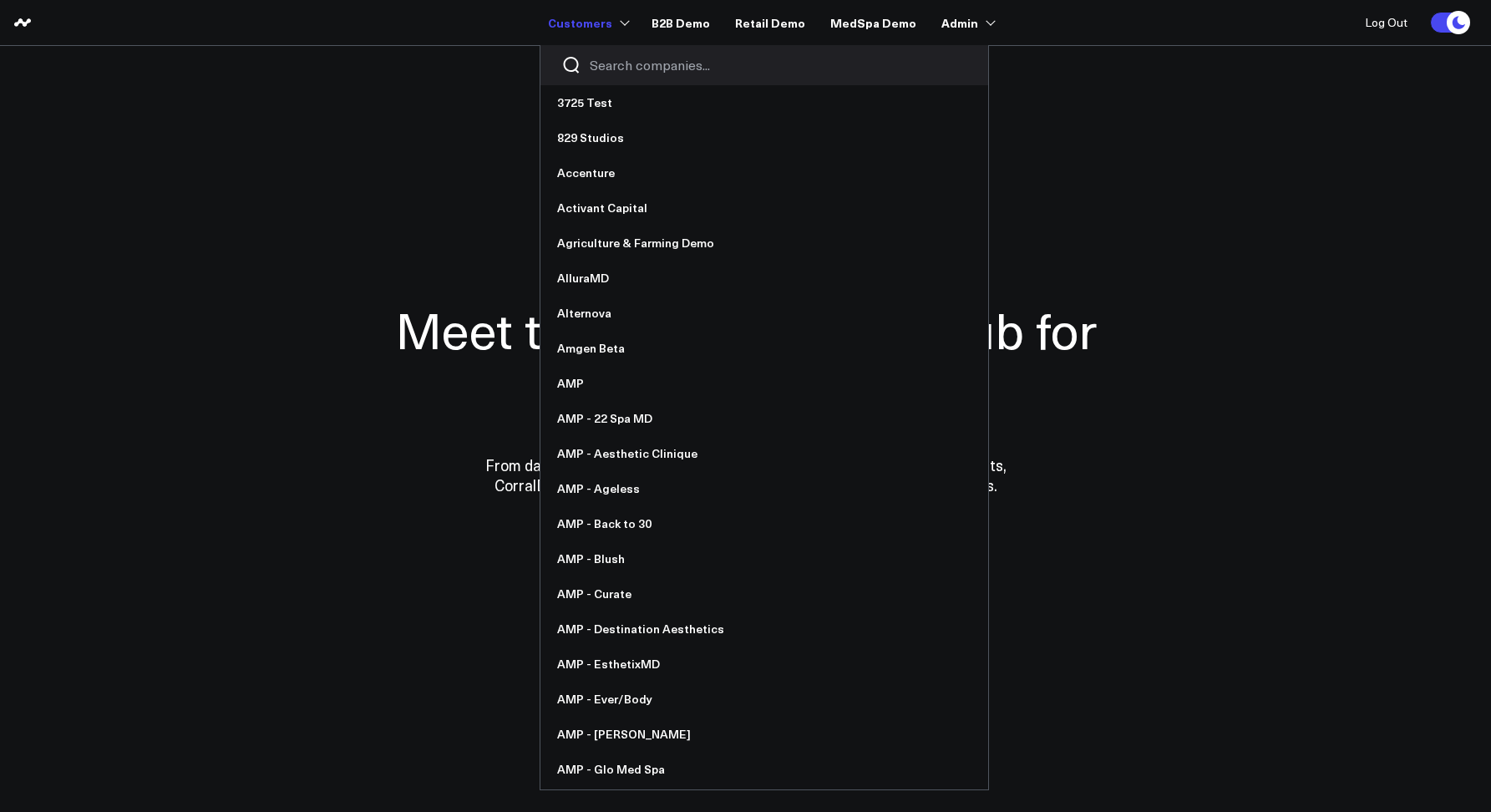
click at [623, 57] on input "Search companies input" at bounding box center [779, 65] width 378 height 18
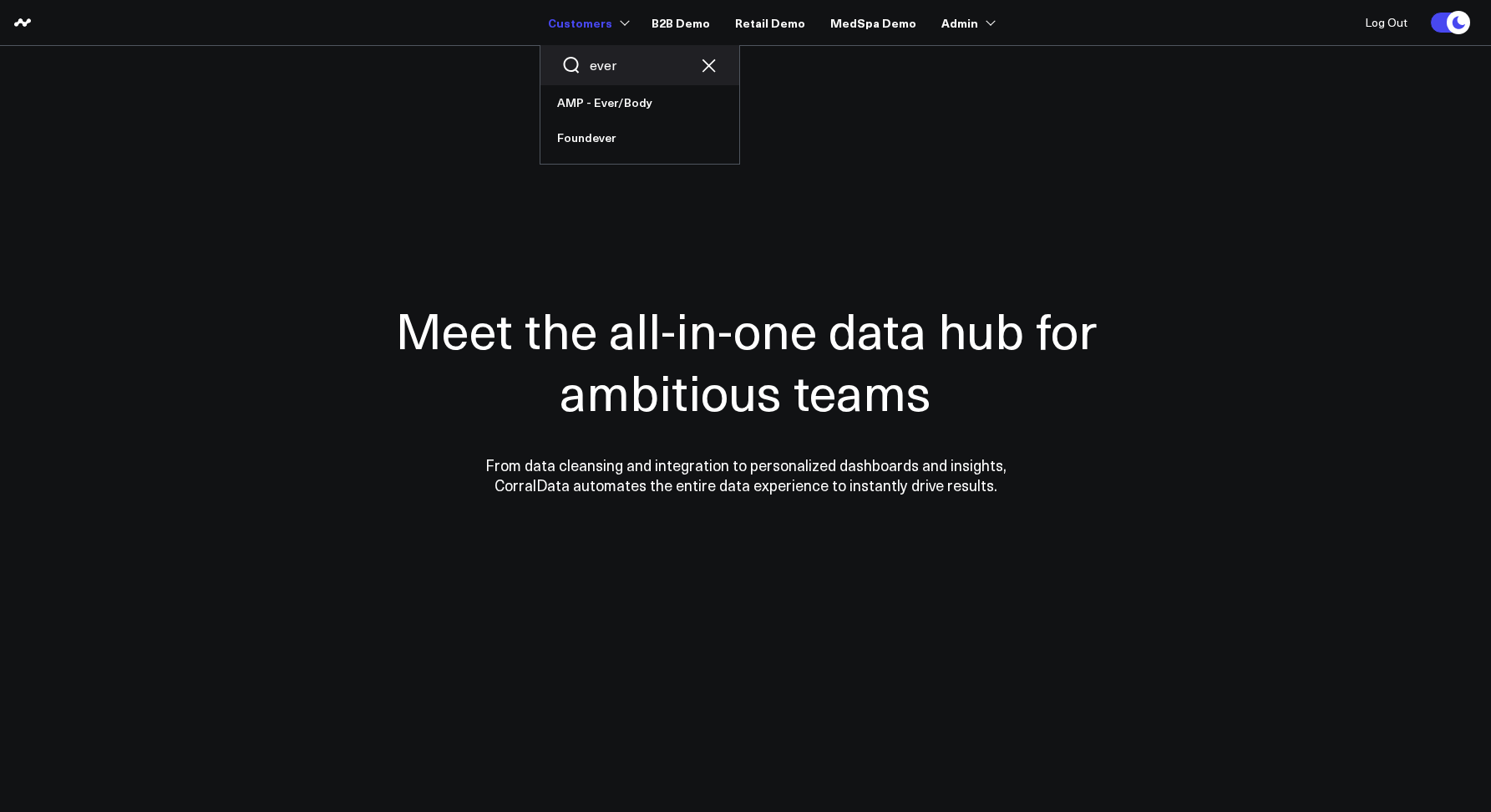
click at [612, 71] on input "ever" at bounding box center [640, 65] width 100 height 18
click at [612, 70] on input "ever" at bounding box center [640, 65] width 100 height 18
type input "org"
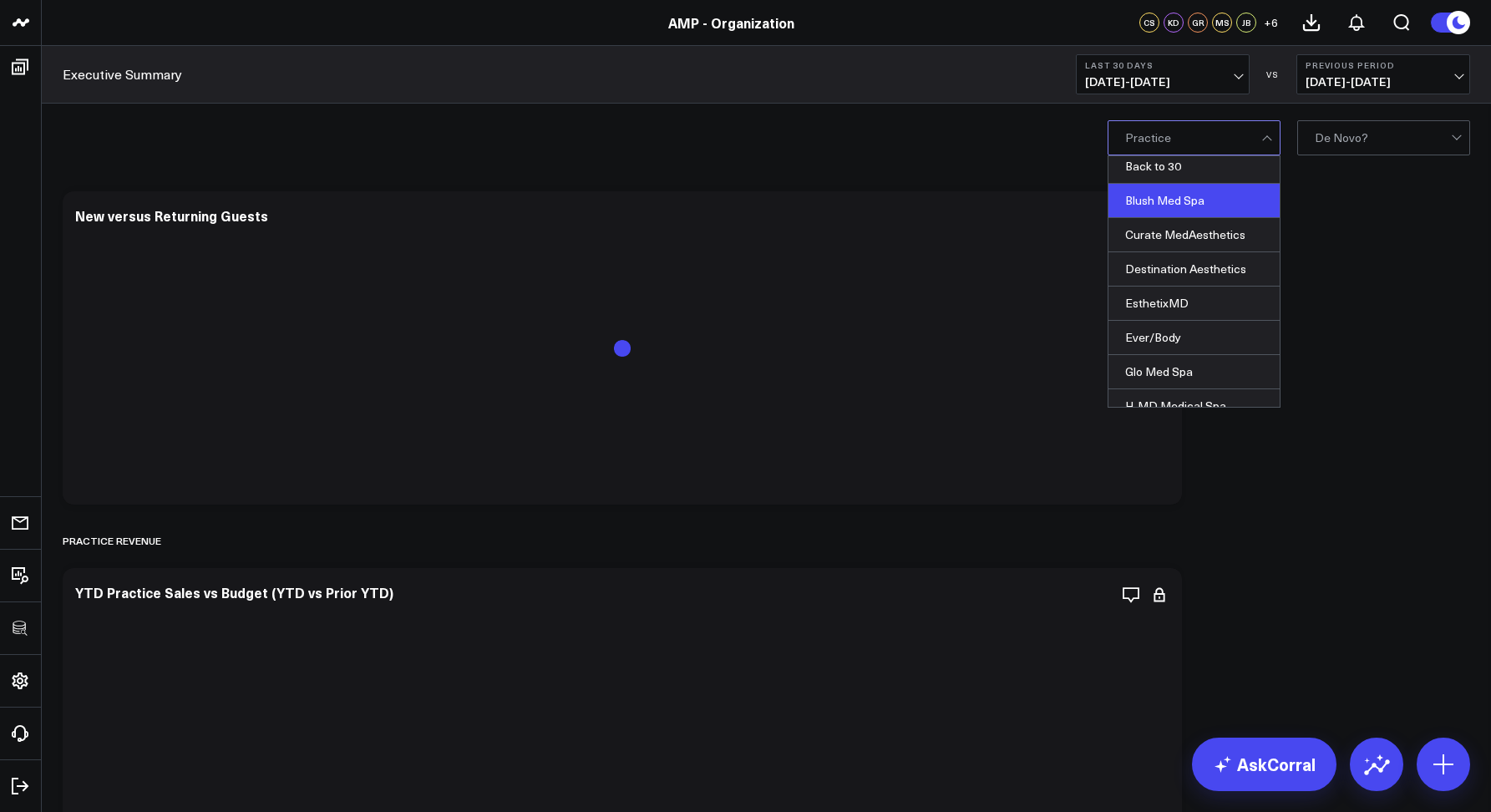
scroll to position [98, 0]
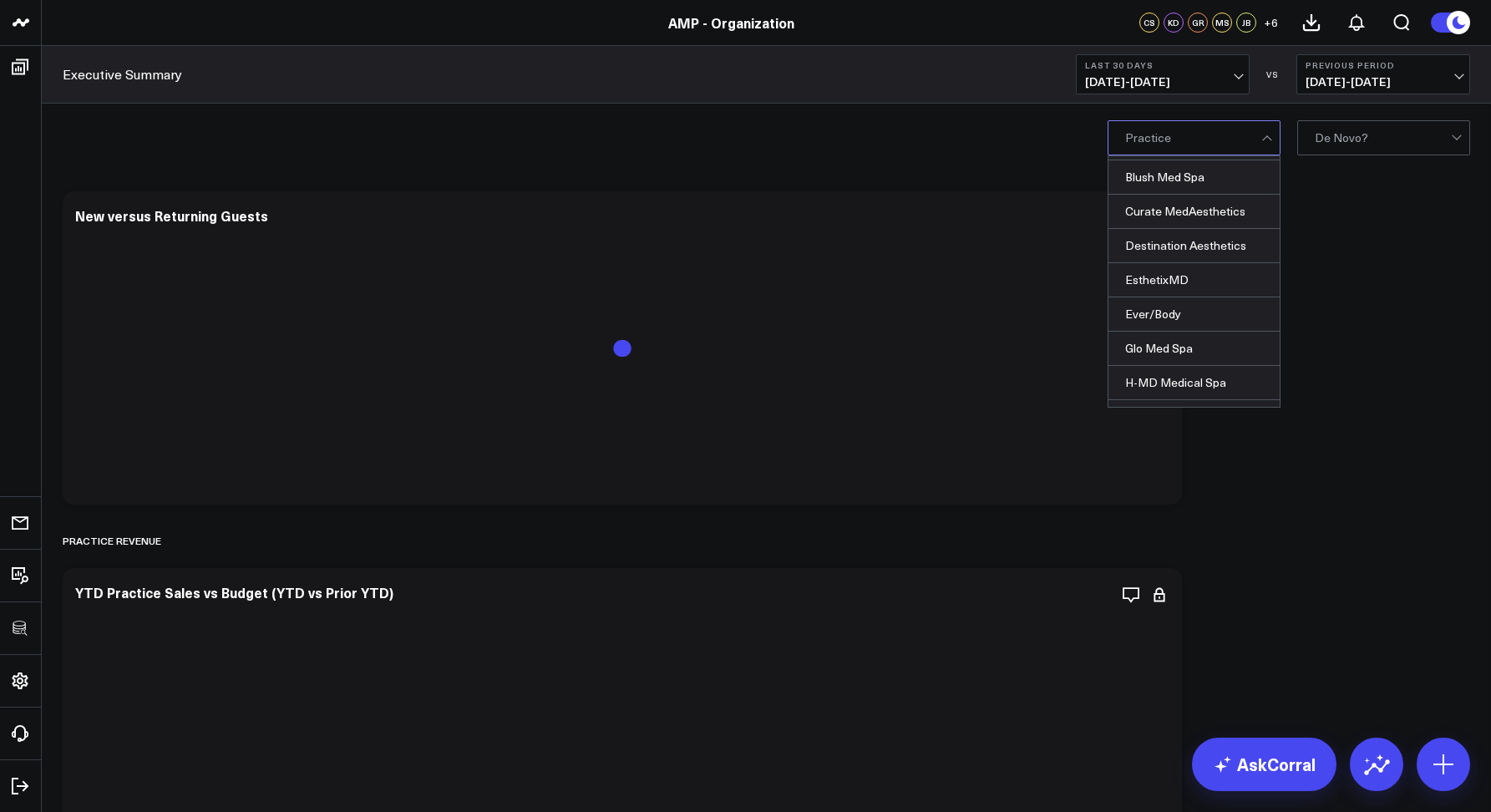
click at [918, 141] on div "EsthetixMD, 7 of 20. 20 results available. Use Up and Down to choose options, p…" at bounding box center [766, 137] width 1449 height 67
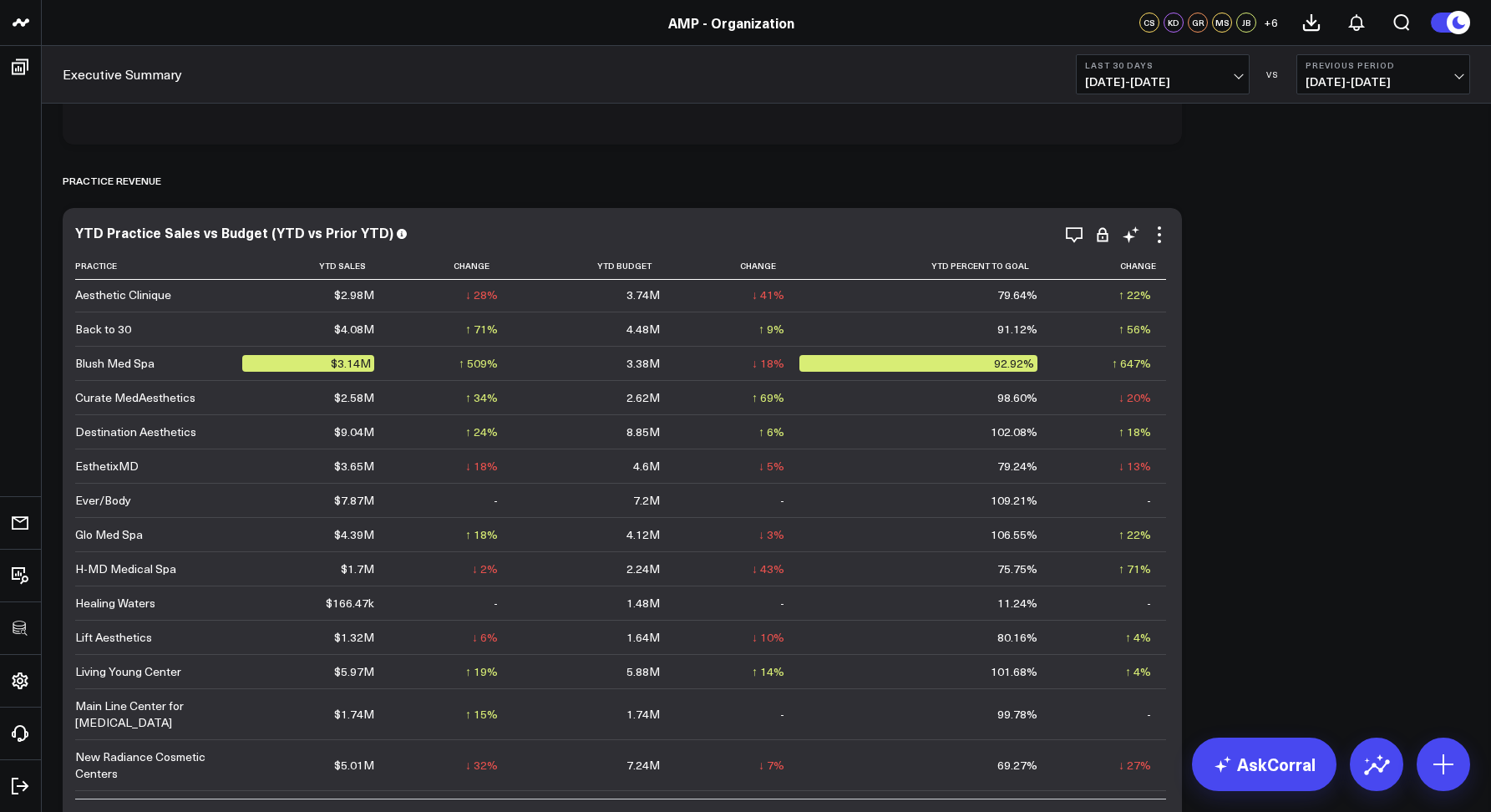
scroll to position [39, 0]
